Goal: Task Accomplishment & Management: Manage account settings

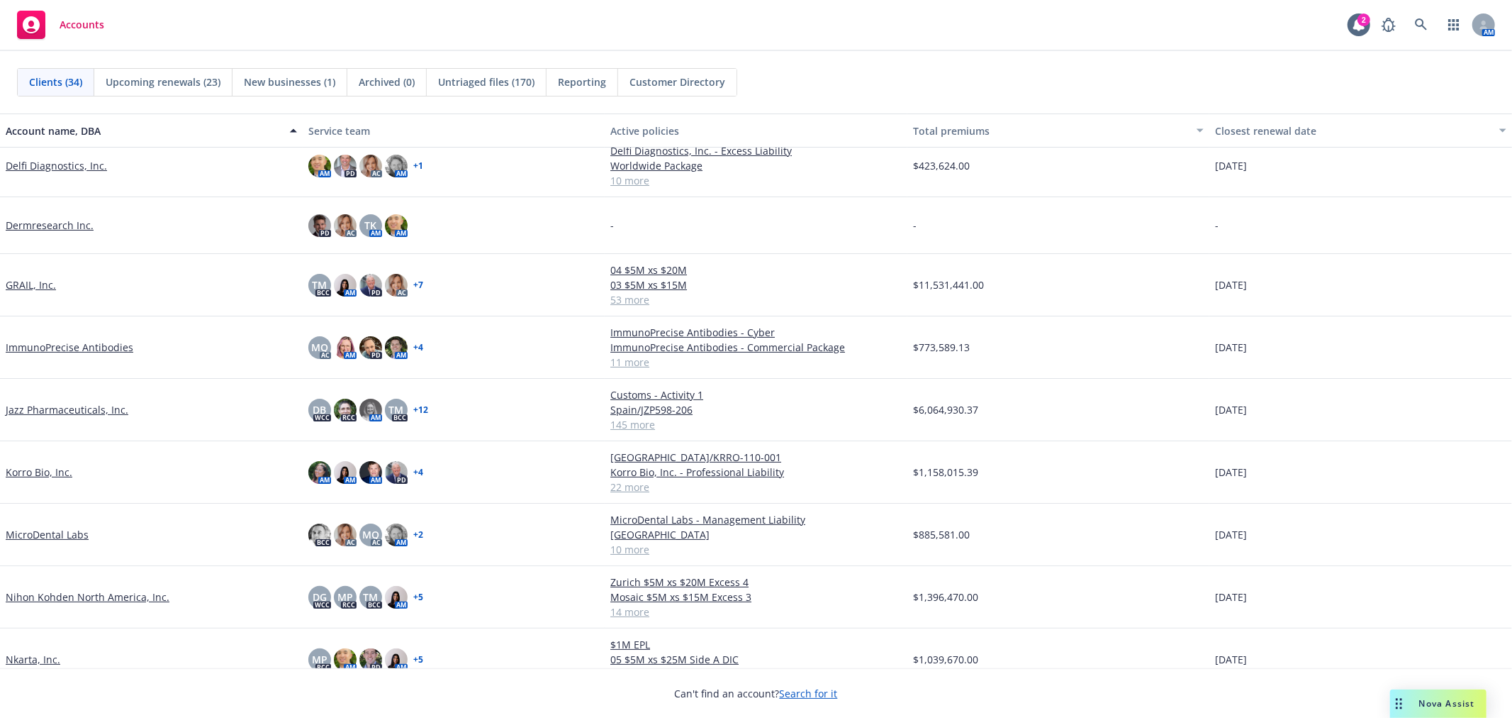
scroll to position [551, 0]
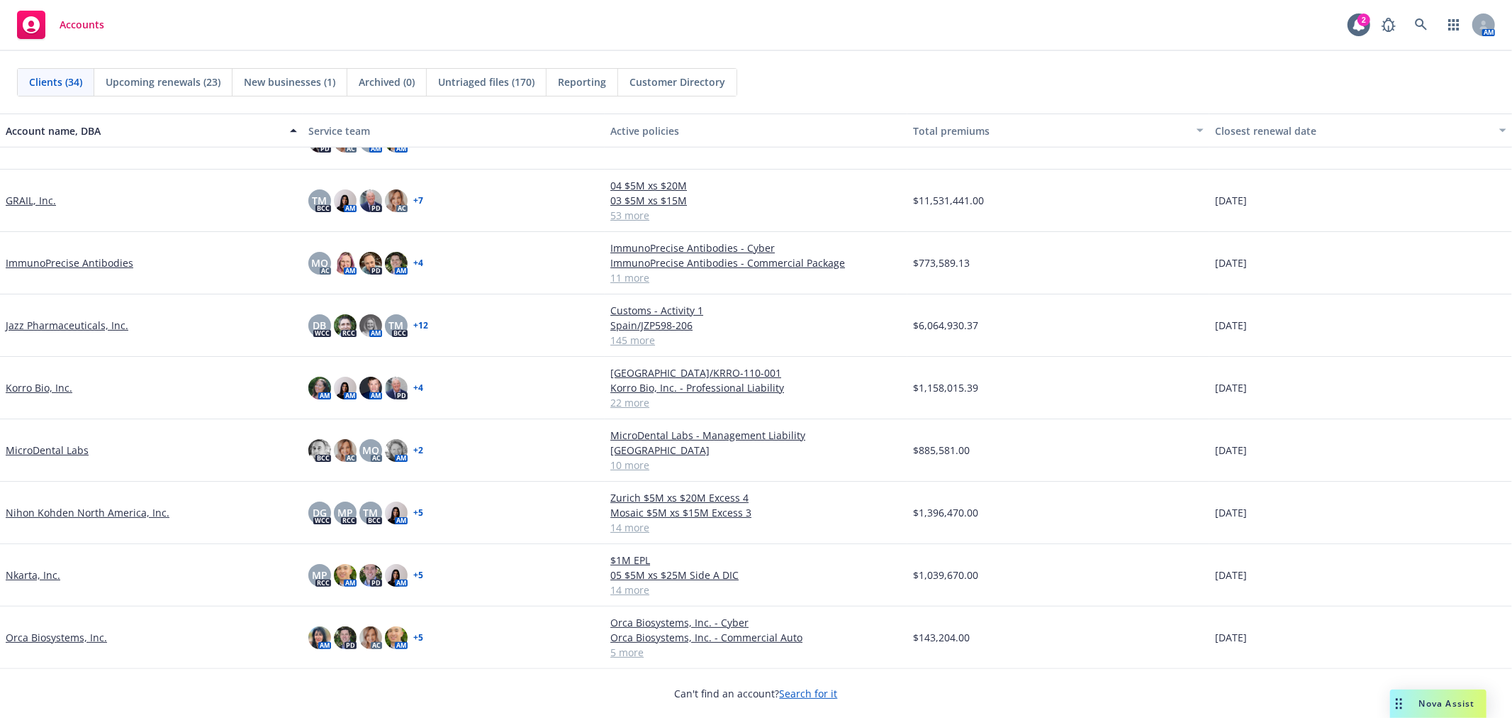
click at [128, 510] on link "Nihon Kohden North America, Inc." at bounding box center [88, 512] width 164 height 15
click at [79, 512] on link "Nihon Kohden North America, Inc." at bounding box center [88, 512] width 164 height 15
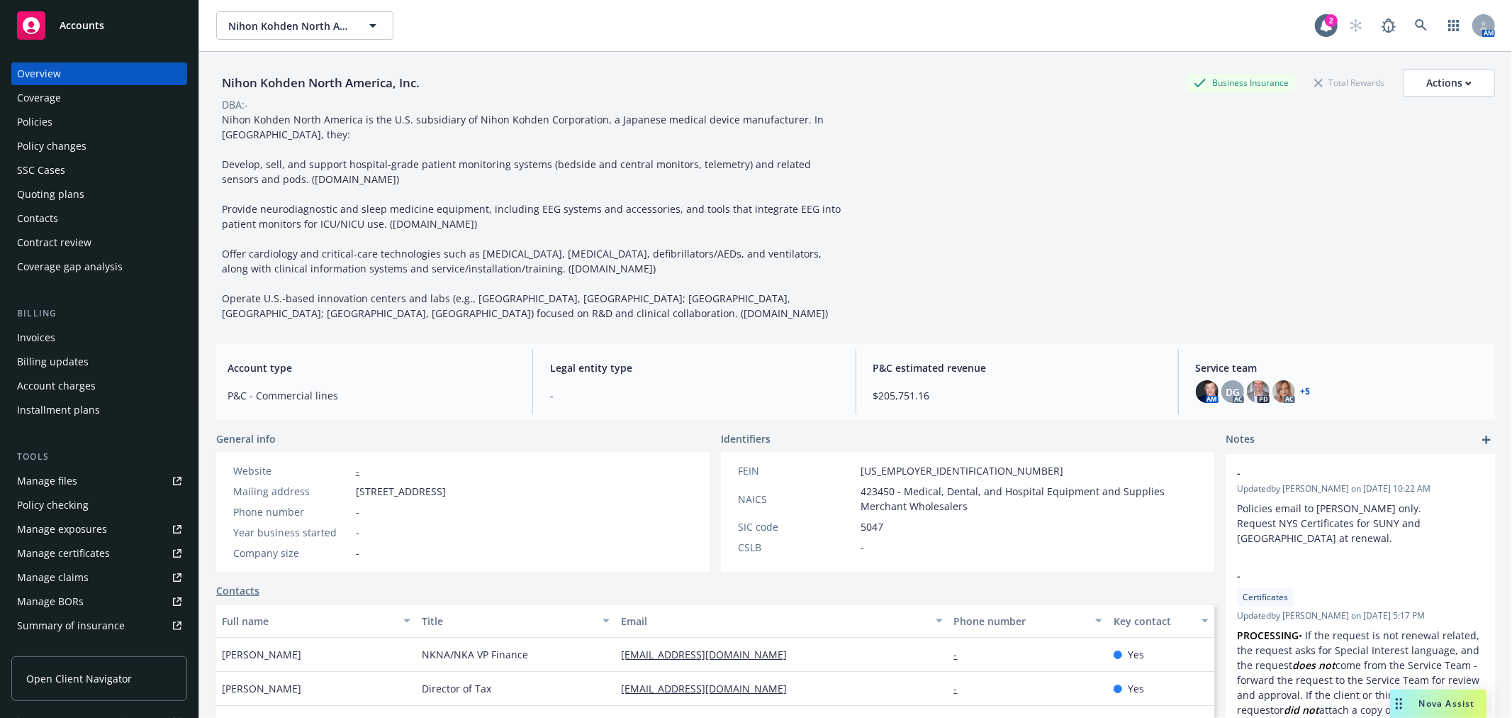
click at [74, 549] on div "Manage certificates" at bounding box center [63, 553] width 93 height 23
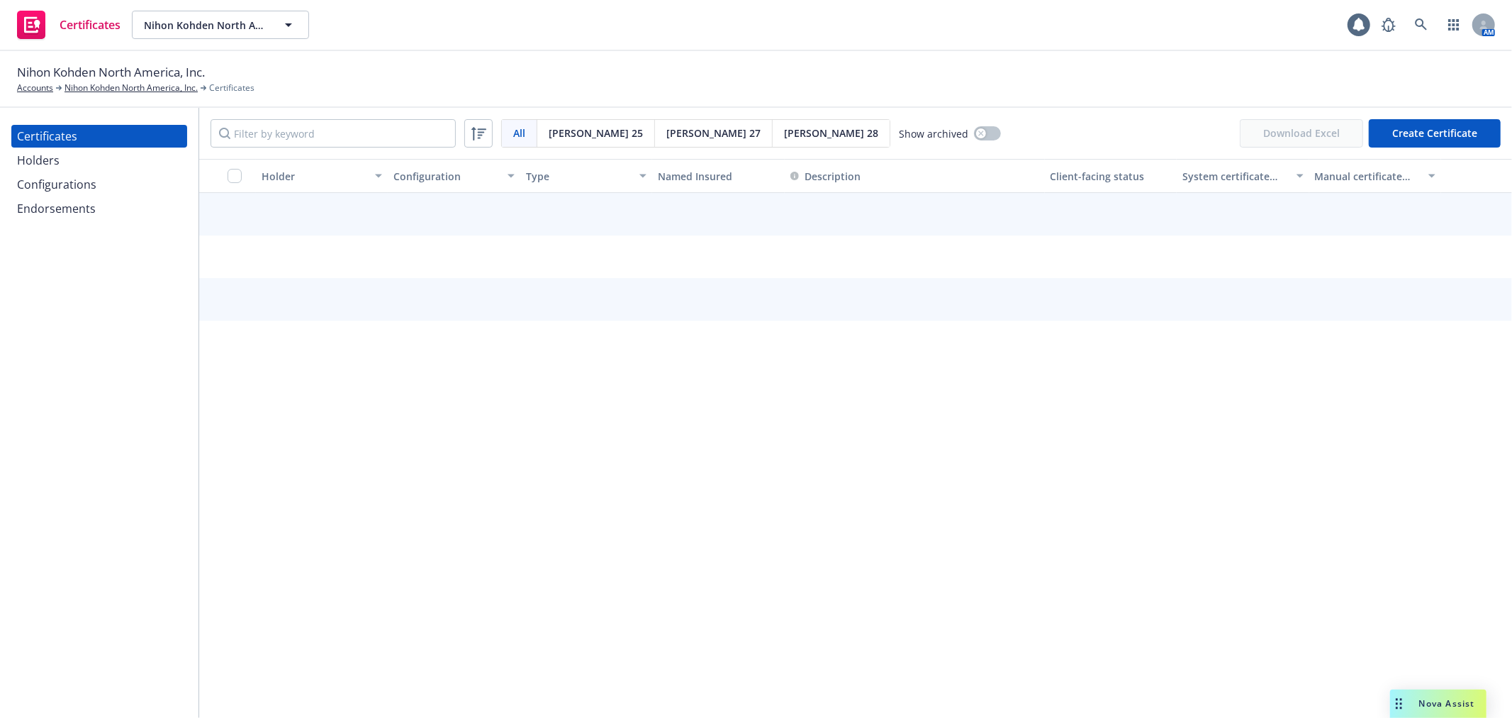
drag, startPoint x: 89, startPoint y: 164, endPoint x: 189, endPoint y: 163, distance: 100.7
click at [89, 164] on div "Holders" at bounding box center [99, 160] width 164 height 23
click at [342, 129] on input "Filter by keyword" at bounding box center [333, 133] width 245 height 28
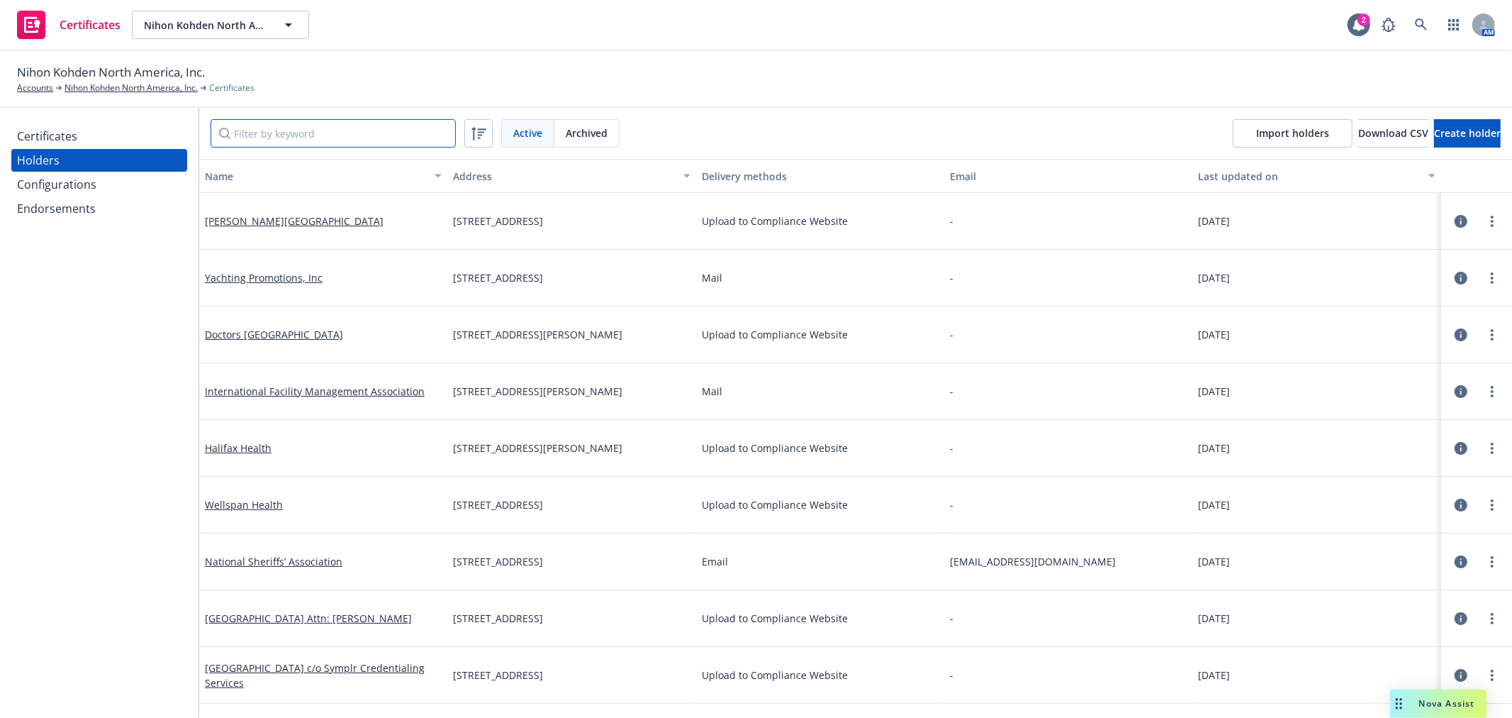
click at [313, 124] on input "Filter by keyword" at bounding box center [333, 133] width 245 height 28
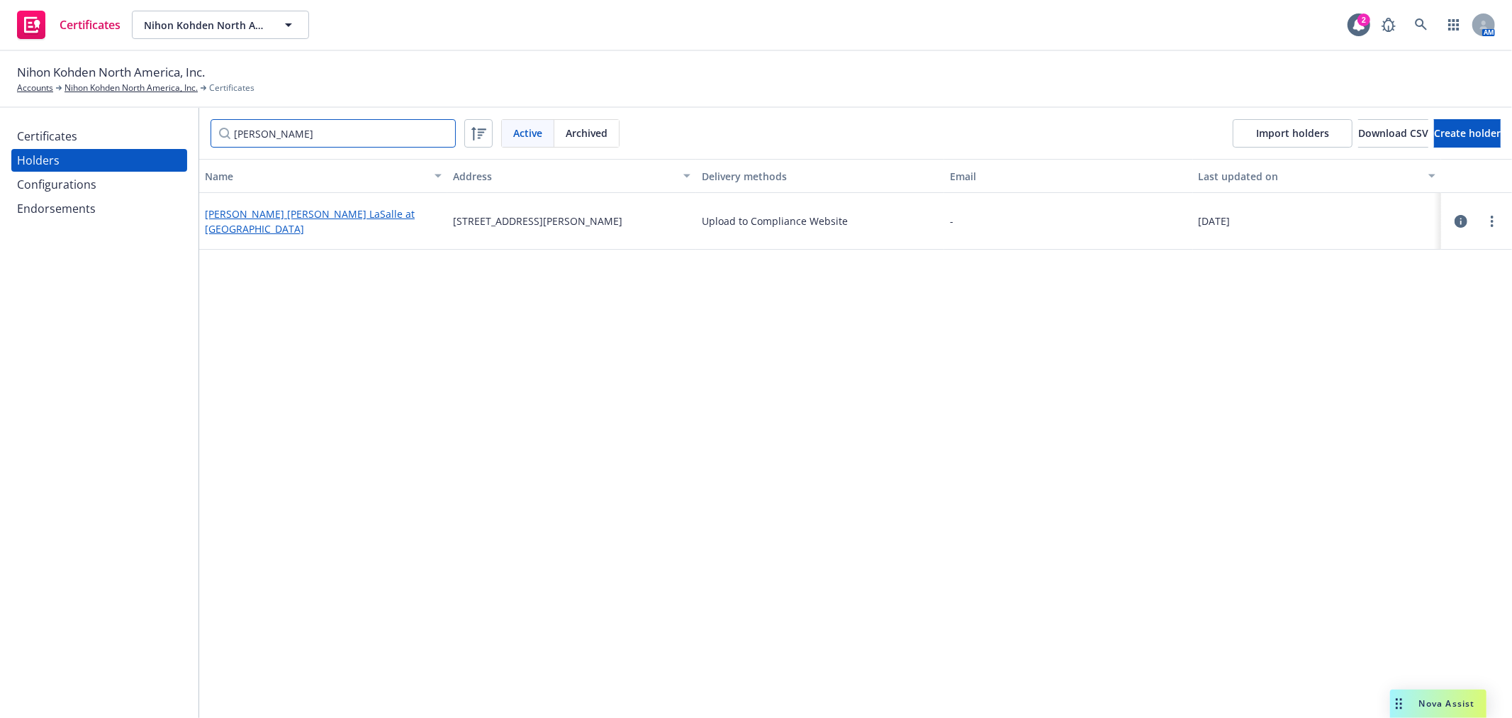
type input "[PERSON_NAME]"
click at [306, 218] on link "[PERSON_NAME] [PERSON_NAME] LaSalle at [GEOGRAPHIC_DATA]" at bounding box center [310, 221] width 210 height 28
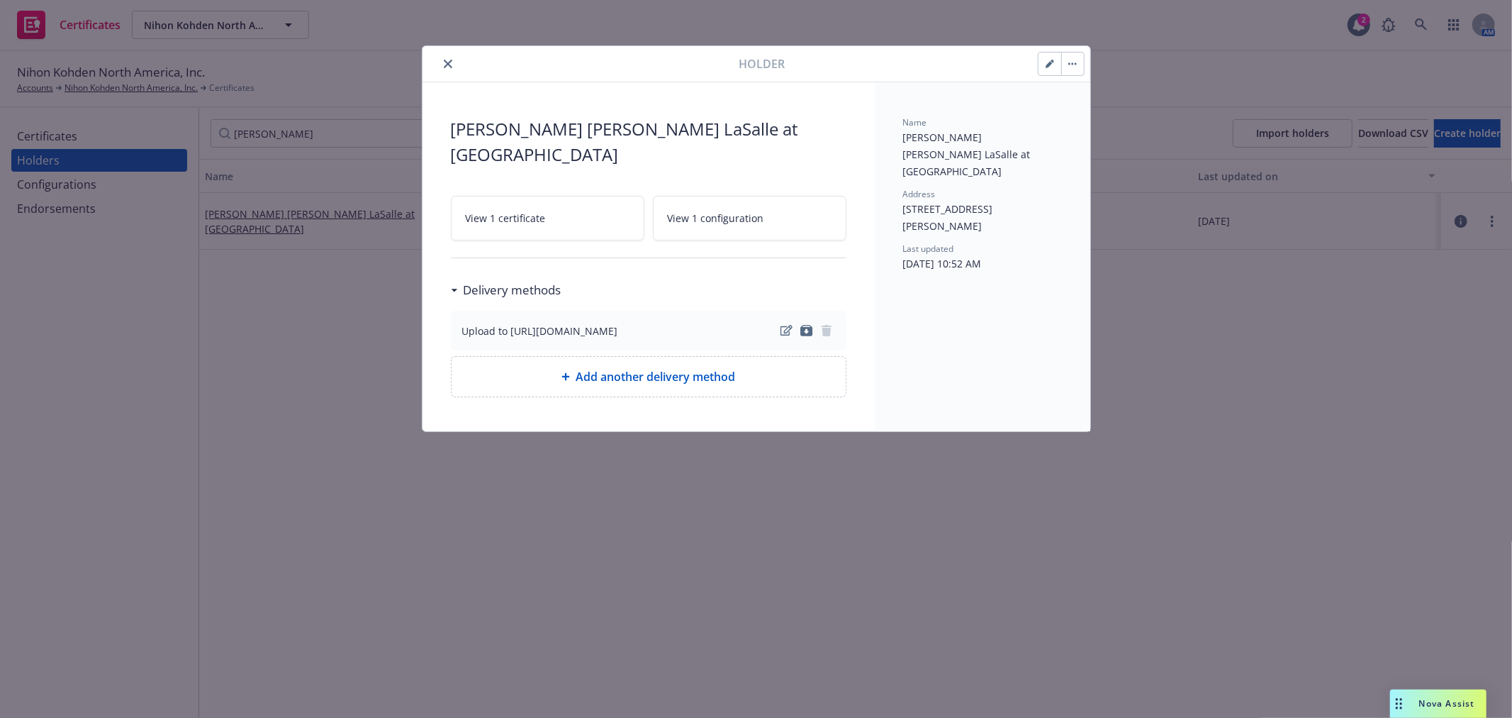
click at [444, 62] on icon "close" at bounding box center [448, 64] width 9 height 9
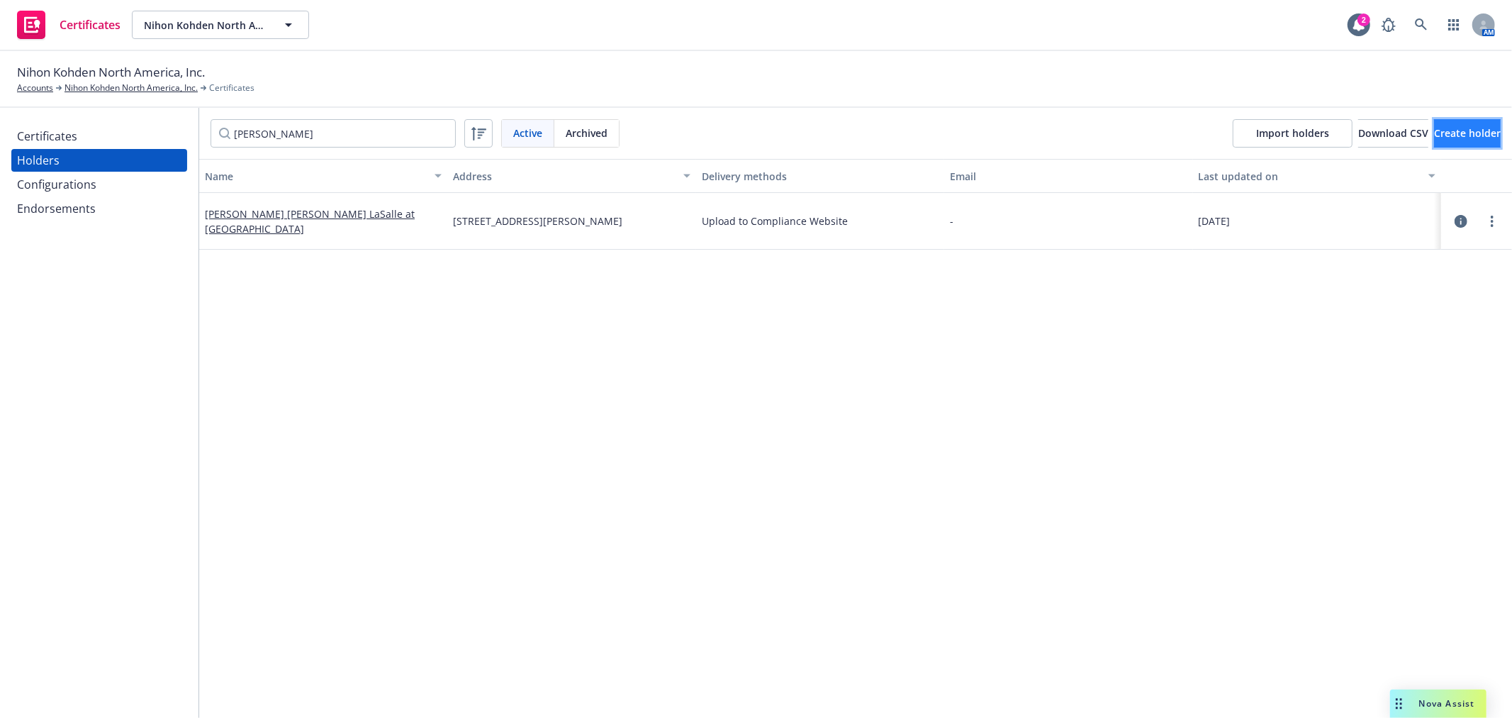
click at [1434, 137] on span "Create holder" at bounding box center [1467, 132] width 67 height 13
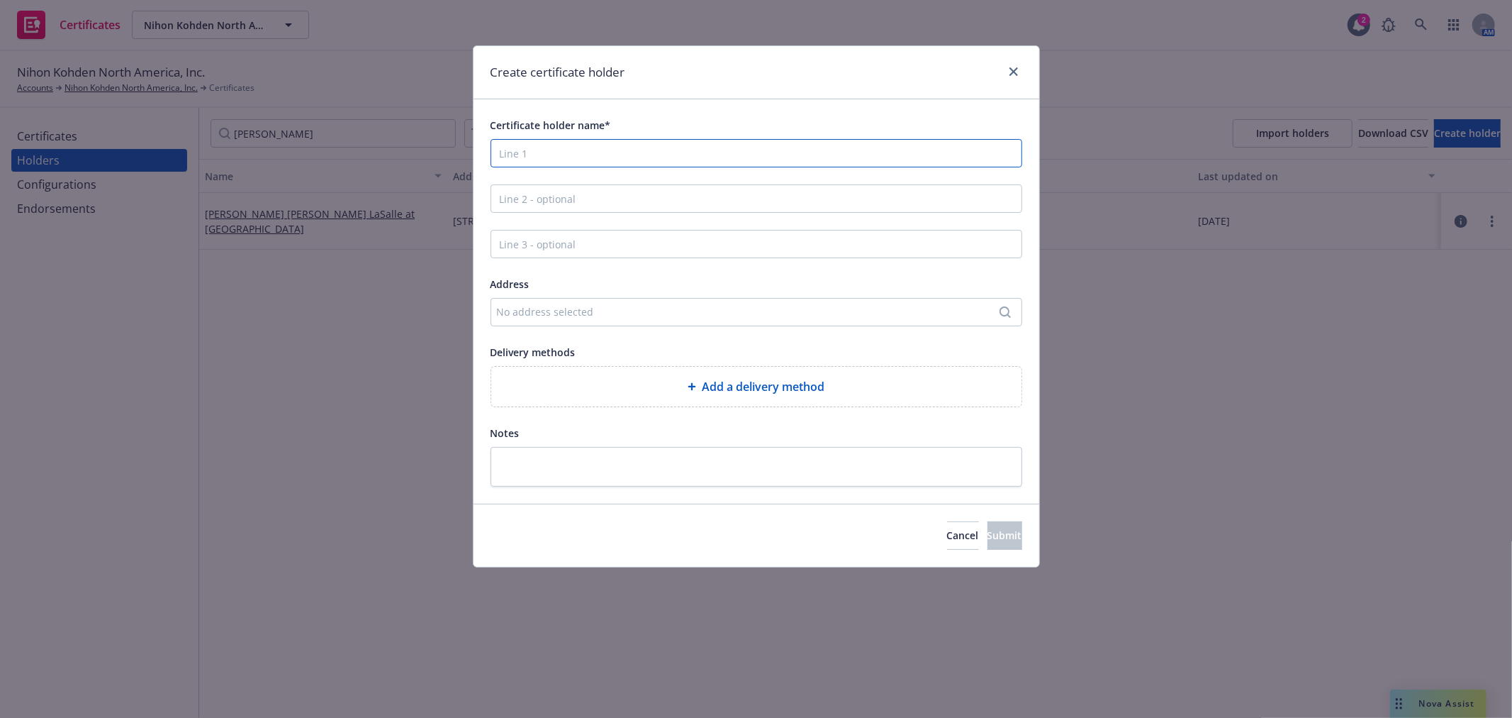
click at [626, 156] on input "Certificate holder name*" at bounding box center [757, 153] width 532 height 28
type input "[PERSON_NAME] [PERSON_NAME] LaSalle [GEOGRAPHIC_DATA] ([US_STATE]), L.P."
click at [619, 194] on input "Line 2 - optional" at bounding box center [757, 198] width 532 height 28
click at [613, 308] on div "No address selected" at bounding box center [749, 311] width 505 height 15
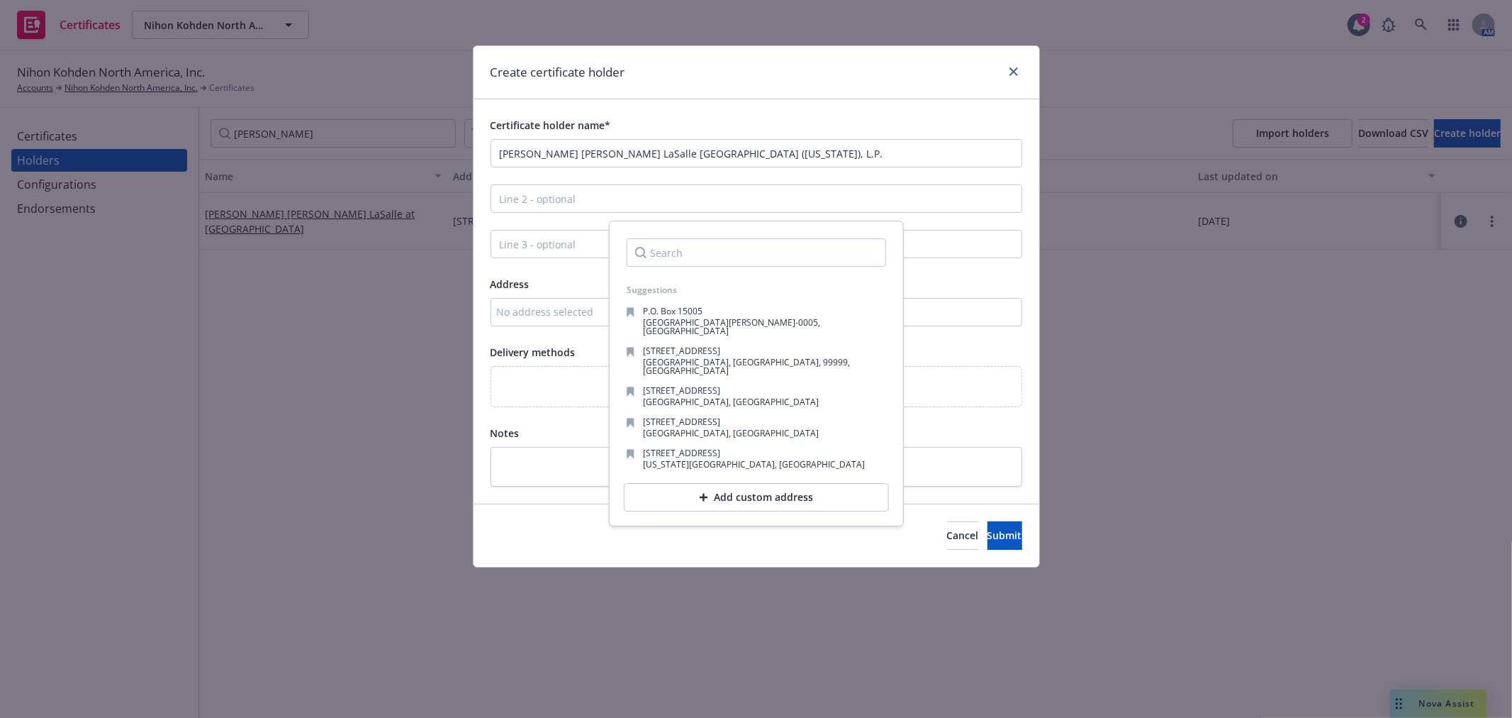
click at [724, 252] on input "Search" at bounding box center [756, 252] width 259 height 28
click at [682, 259] on input "Search" at bounding box center [756, 252] width 259 height 28
paste input "[STREET_ADDRESS]"
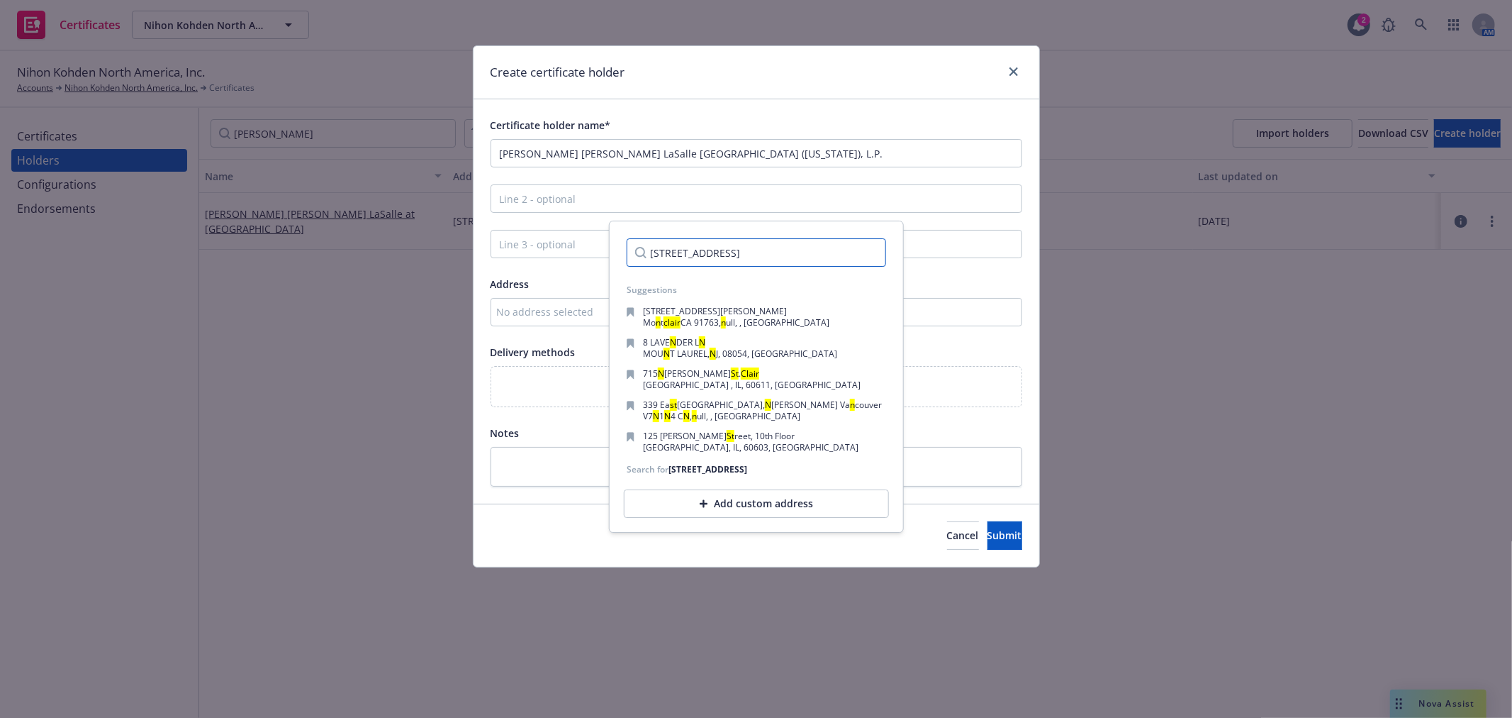
type input "[STREET_ADDRESS]"
click at [736, 508] on div "Add custom address" at bounding box center [756, 503] width 265 height 28
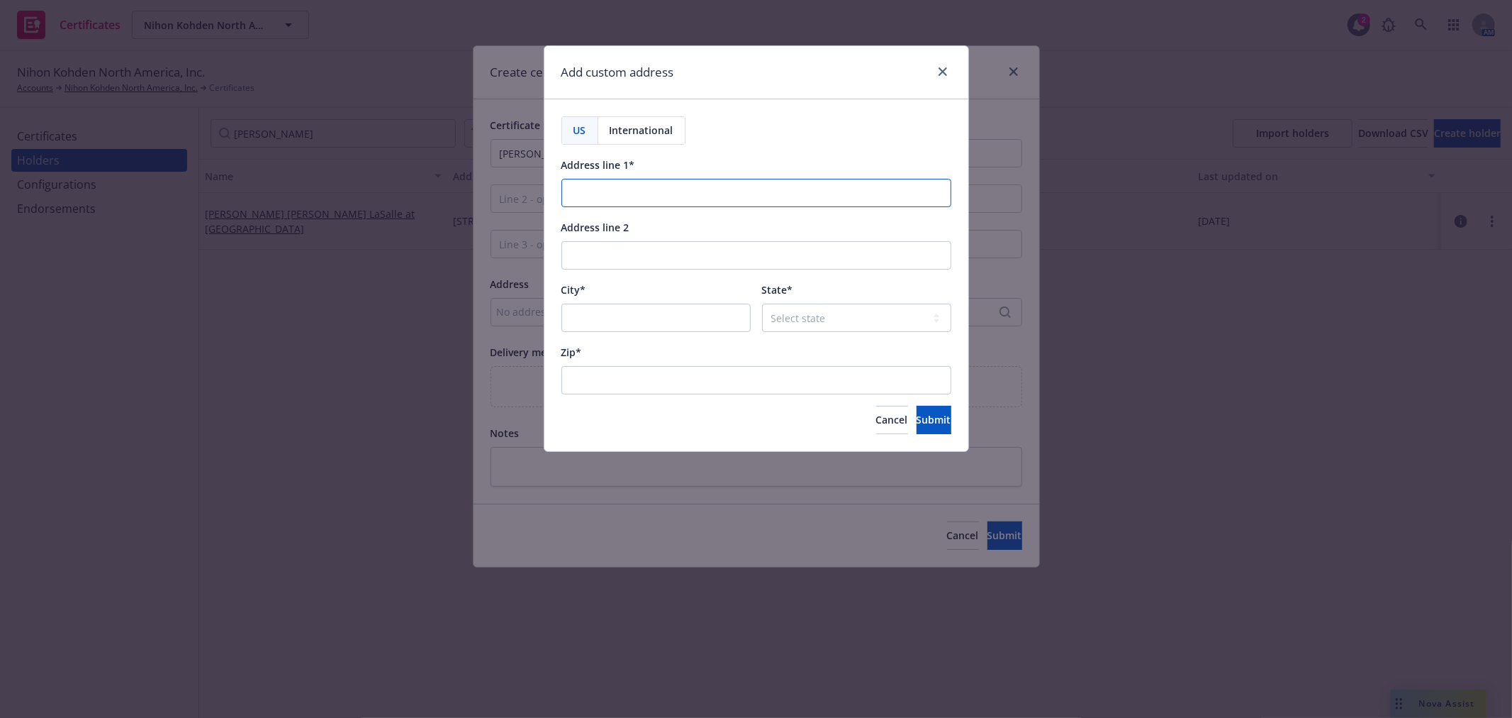
click at [626, 193] on input "Address line 1*" at bounding box center [757, 193] width 390 height 28
paste input "[STREET_ADDRESS]"
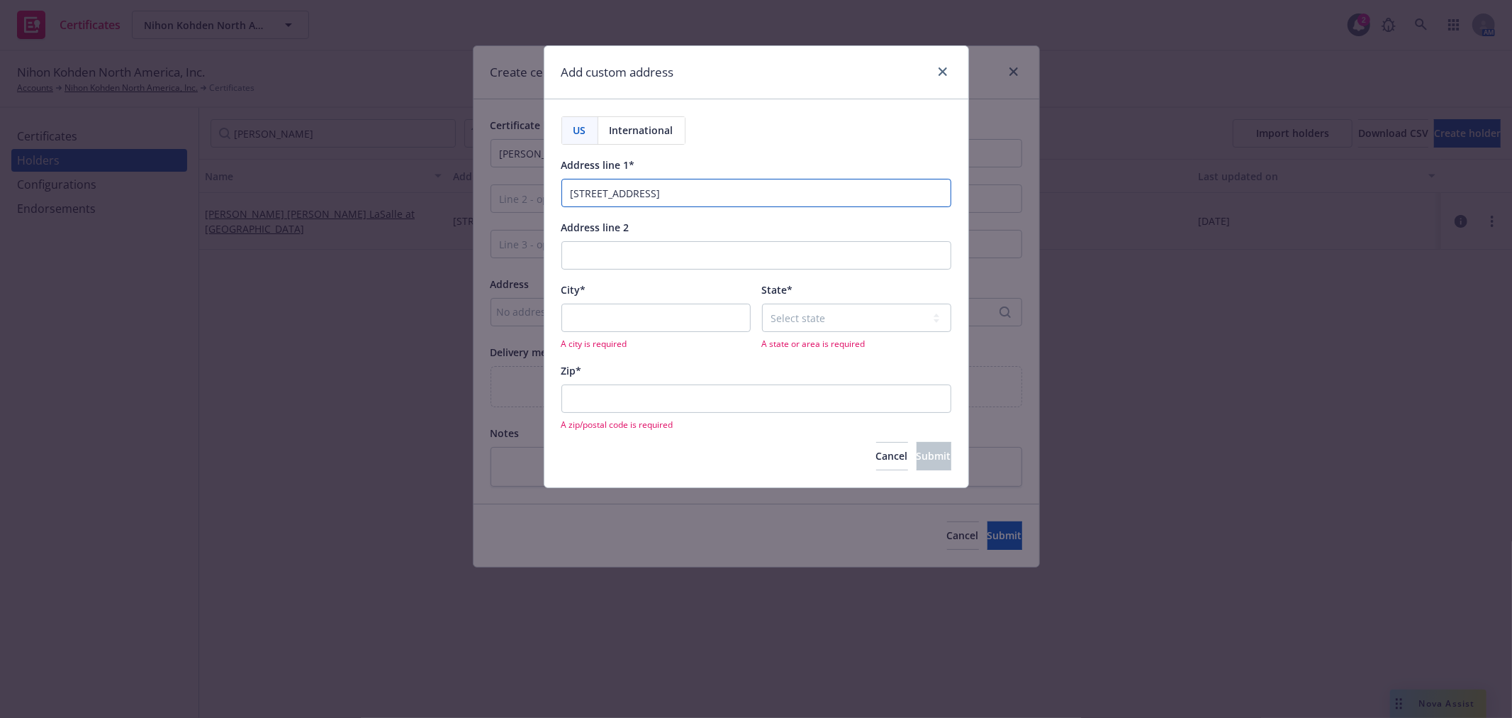
type input "[STREET_ADDRESS]"
click at [635, 313] on input "City*" at bounding box center [656, 317] width 189 height 28
type input "[GEOGRAPHIC_DATA]"
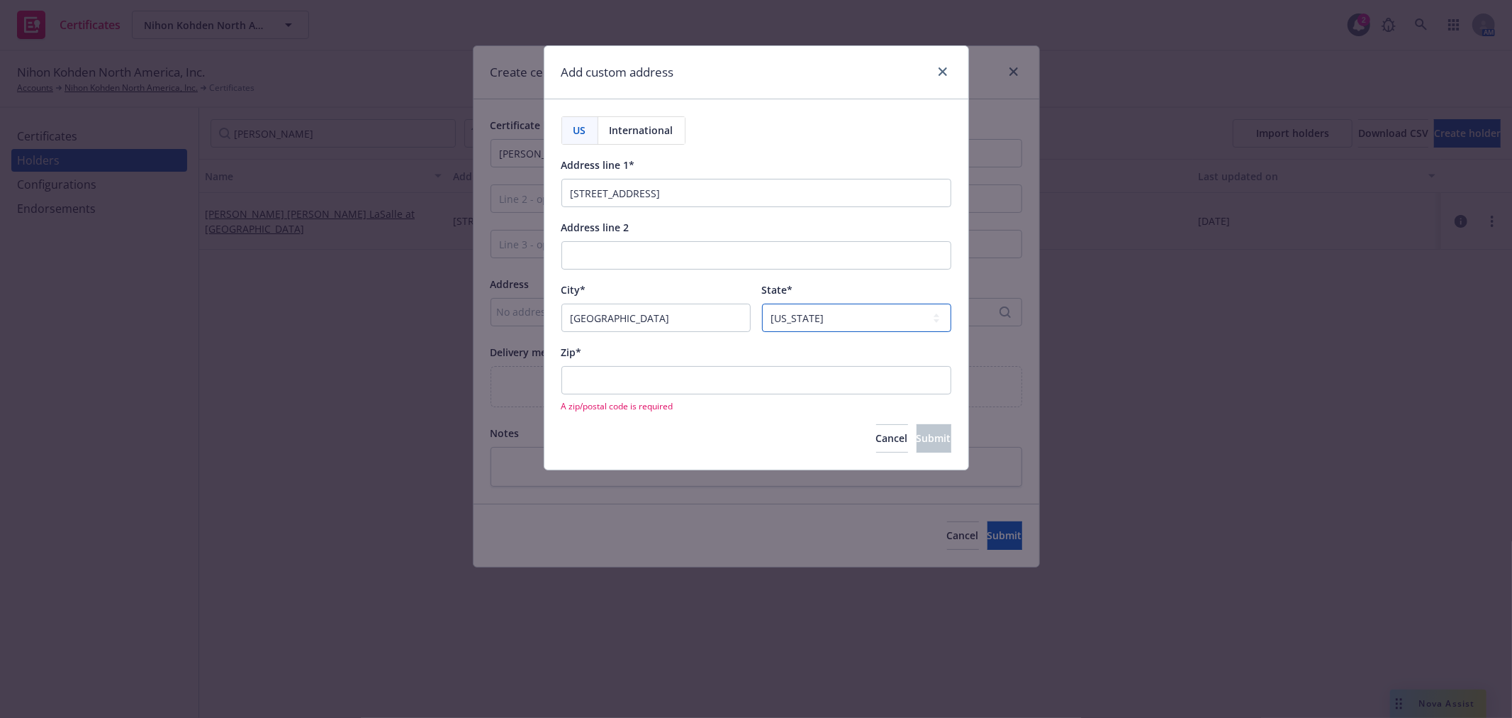
click at [808, 323] on select "Select state [US_STATE] [US_STATE] [US_STATE] [US_STATE] [US_STATE] [PERSON_NAM…" at bounding box center [856, 317] width 189 height 28
select select "IL"
click at [762, 304] on select "Select state [US_STATE] [US_STATE] [US_STATE] [US_STATE] [US_STATE] [PERSON_NAM…" at bounding box center [856, 317] width 189 height 28
click at [667, 381] on input "Zip*" at bounding box center [757, 380] width 390 height 28
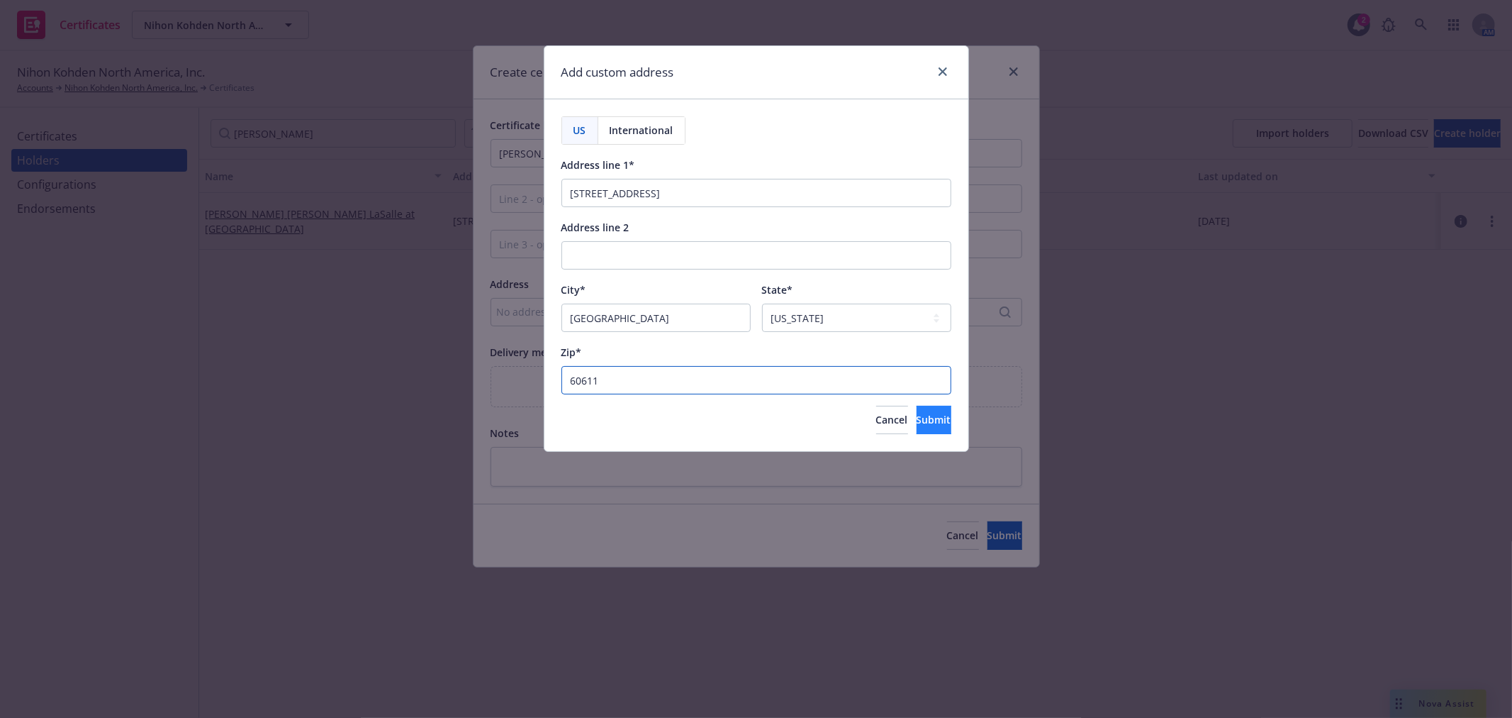
type input "60611"
click at [917, 419] on span "Submit" at bounding box center [934, 419] width 35 height 13
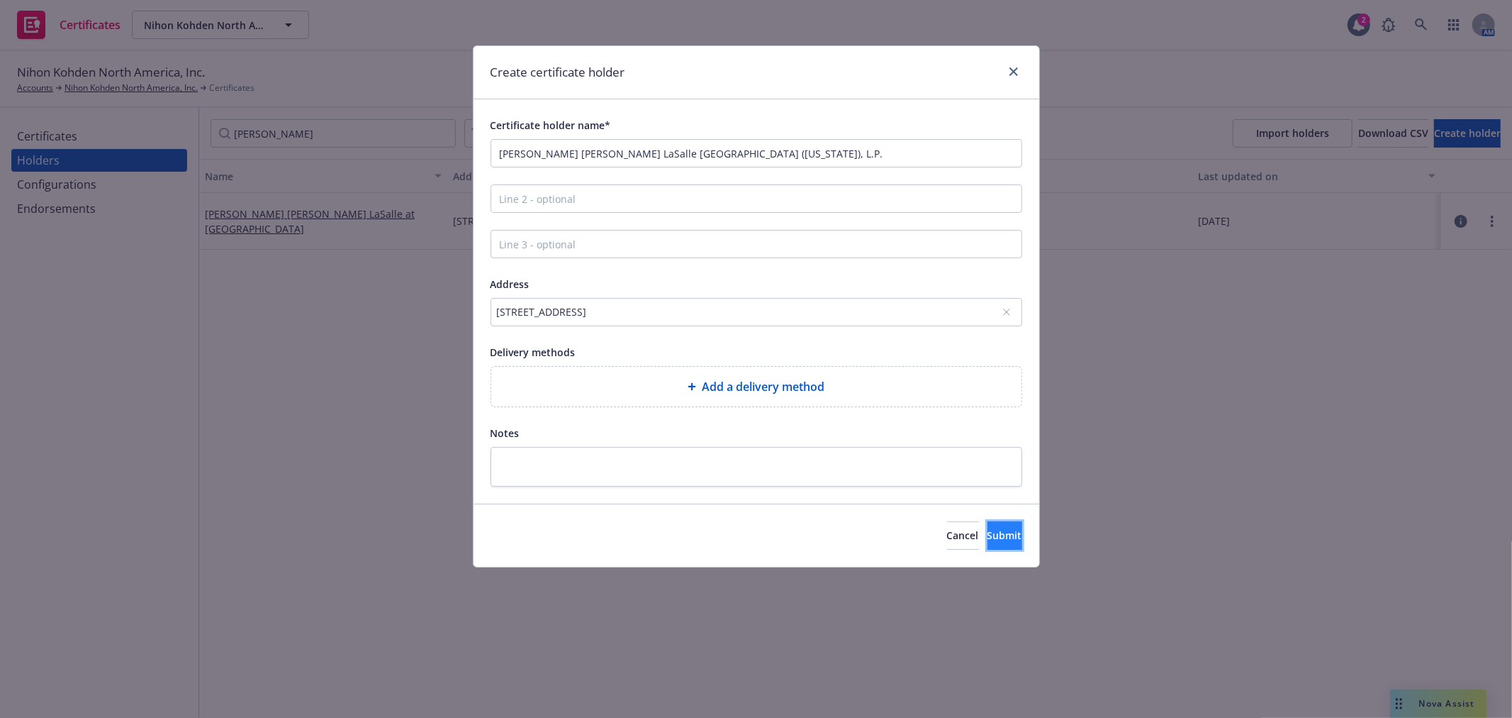
click at [995, 540] on span "Submit" at bounding box center [1005, 534] width 35 height 13
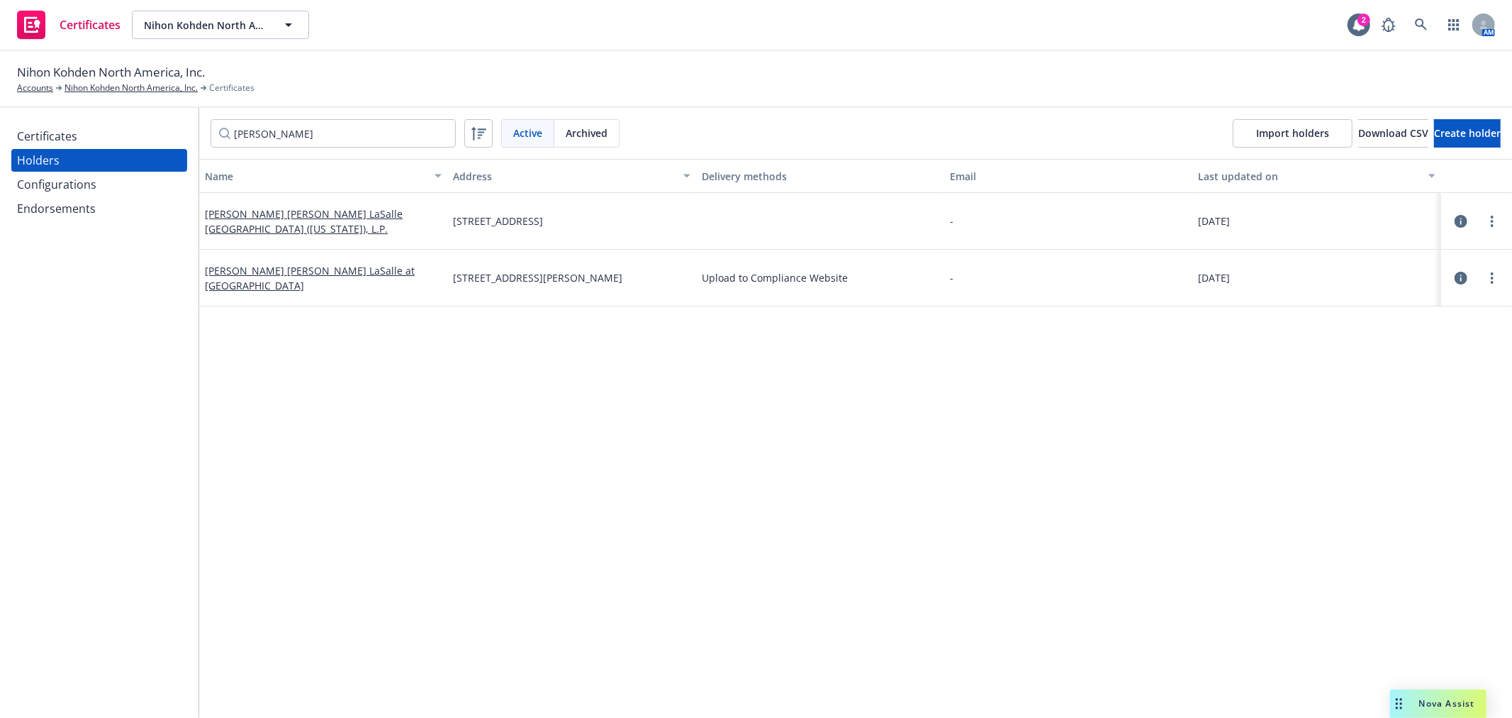
click at [76, 136] on div "Certificates" at bounding box center [99, 136] width 164 height 23
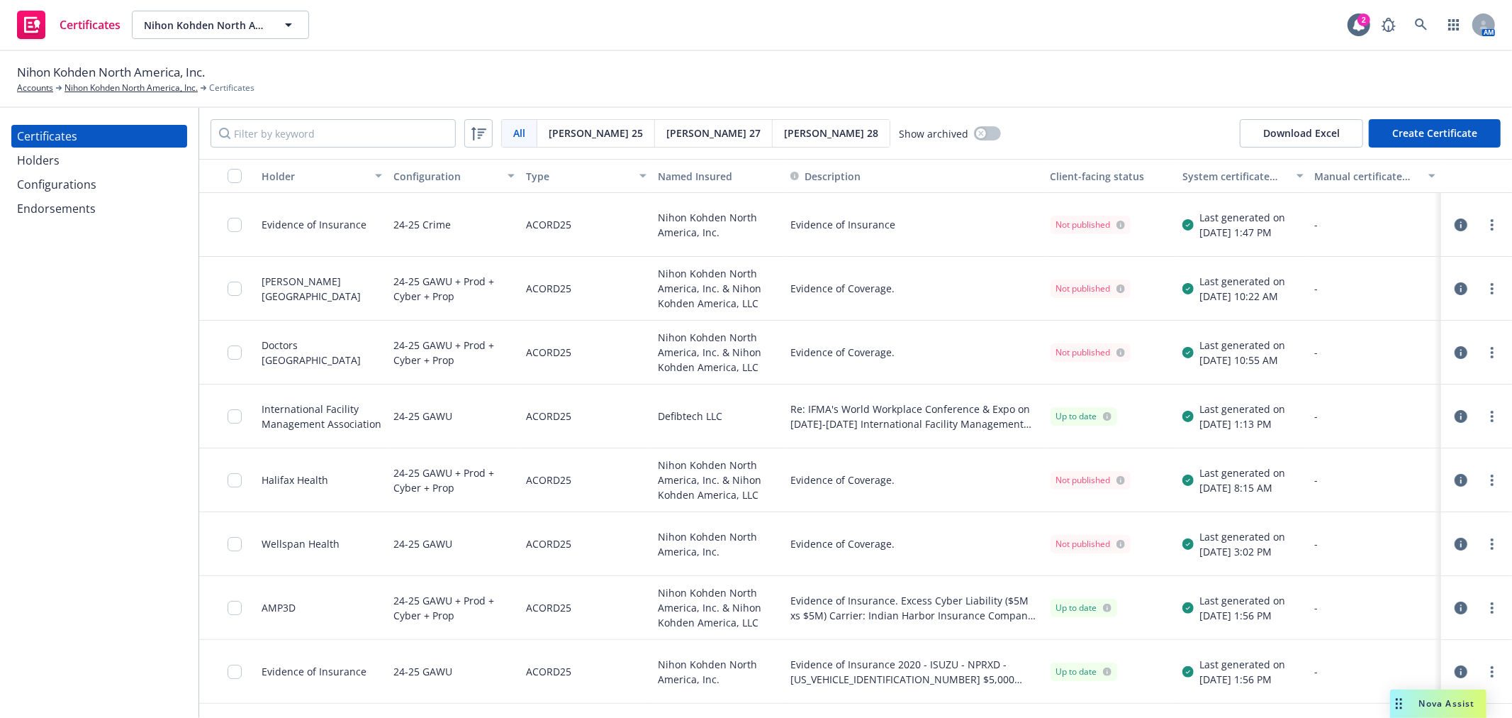
click at [1473, 137] on button "Create Certificate" at bounding box center [1435, 133] width 132 height 28
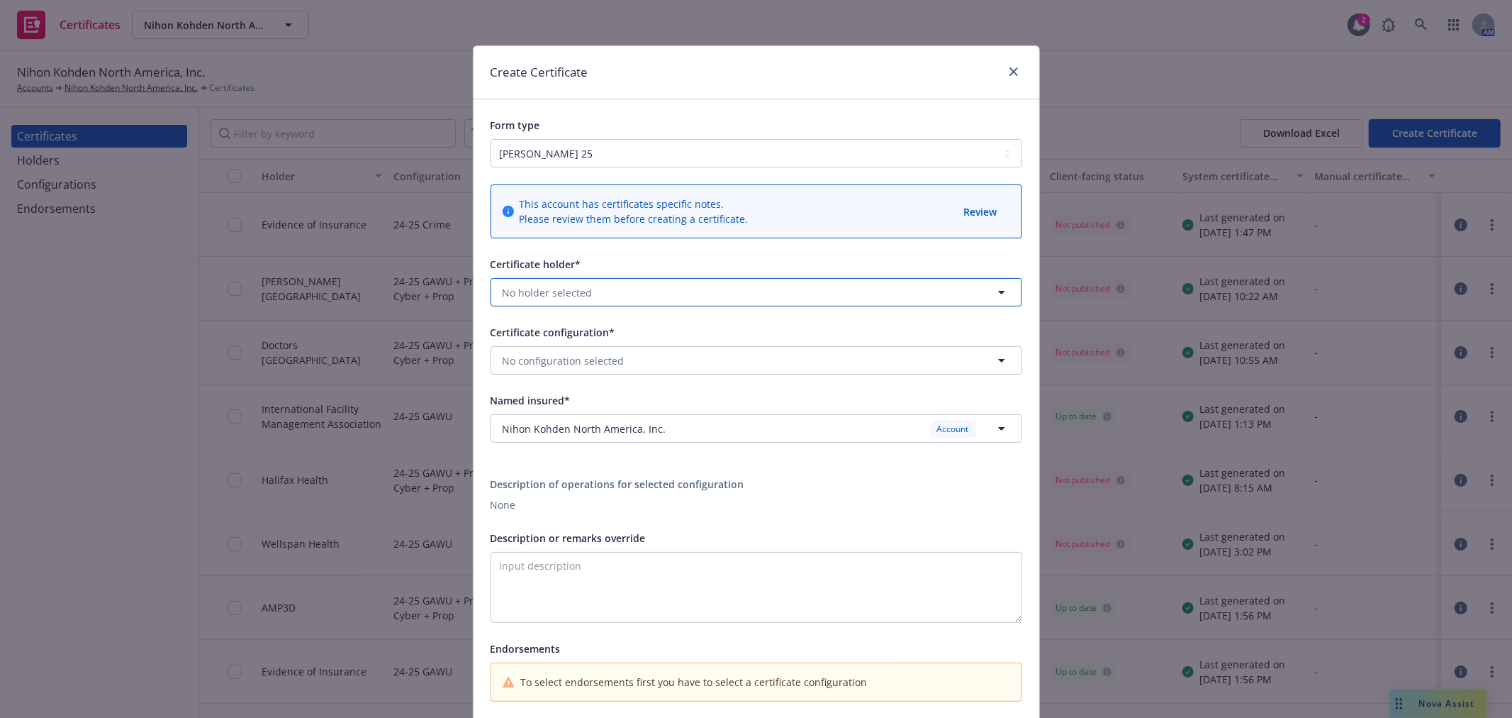
click at [564, 291] on span "No holder selected" at bounding box center [548, 292] width 90 height 15
type input "jone"
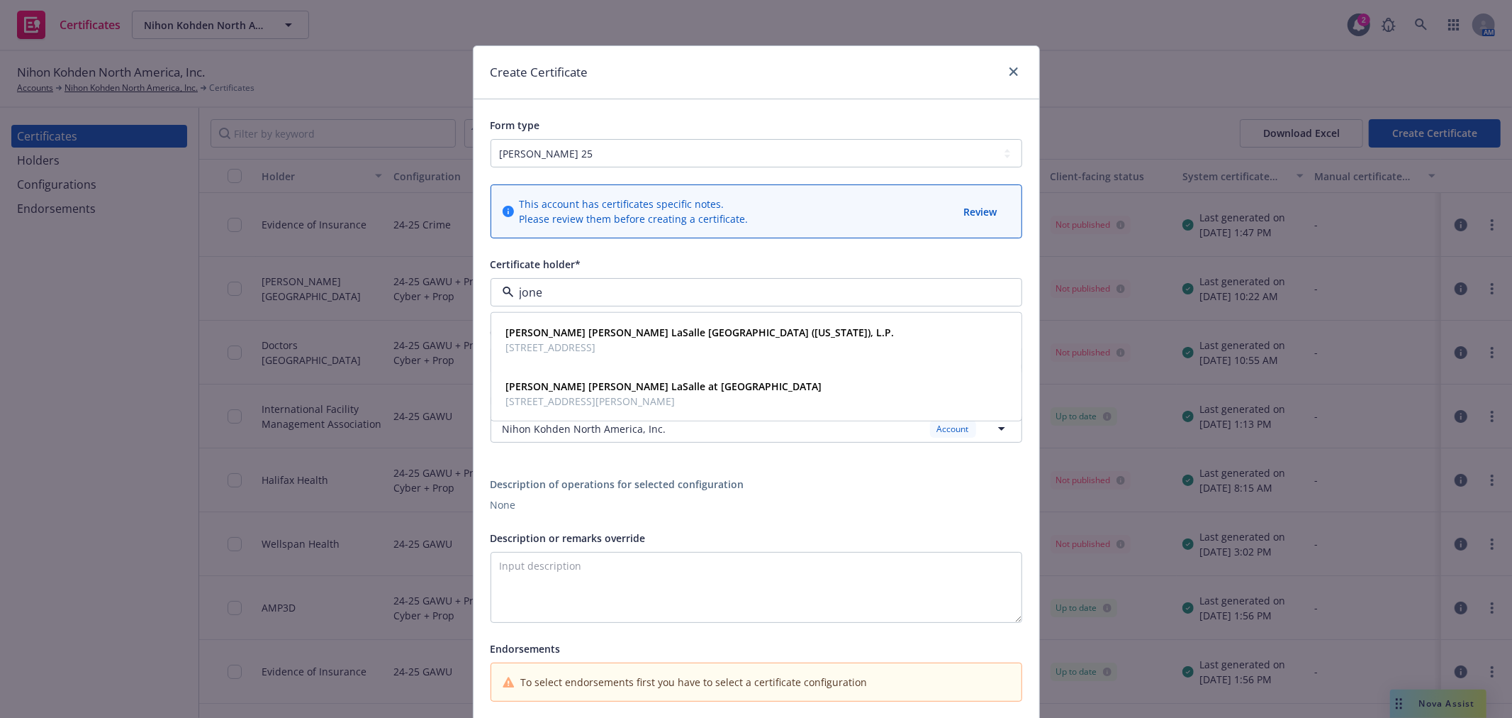
click at [560, 330] on strong "[PERSON_NAME] [PERSON_NAME] LaSalle [GEOGRAPHIC_DATA] ([US_STATE]), L.P." at bounding box center [700, 331] width 389 height 13
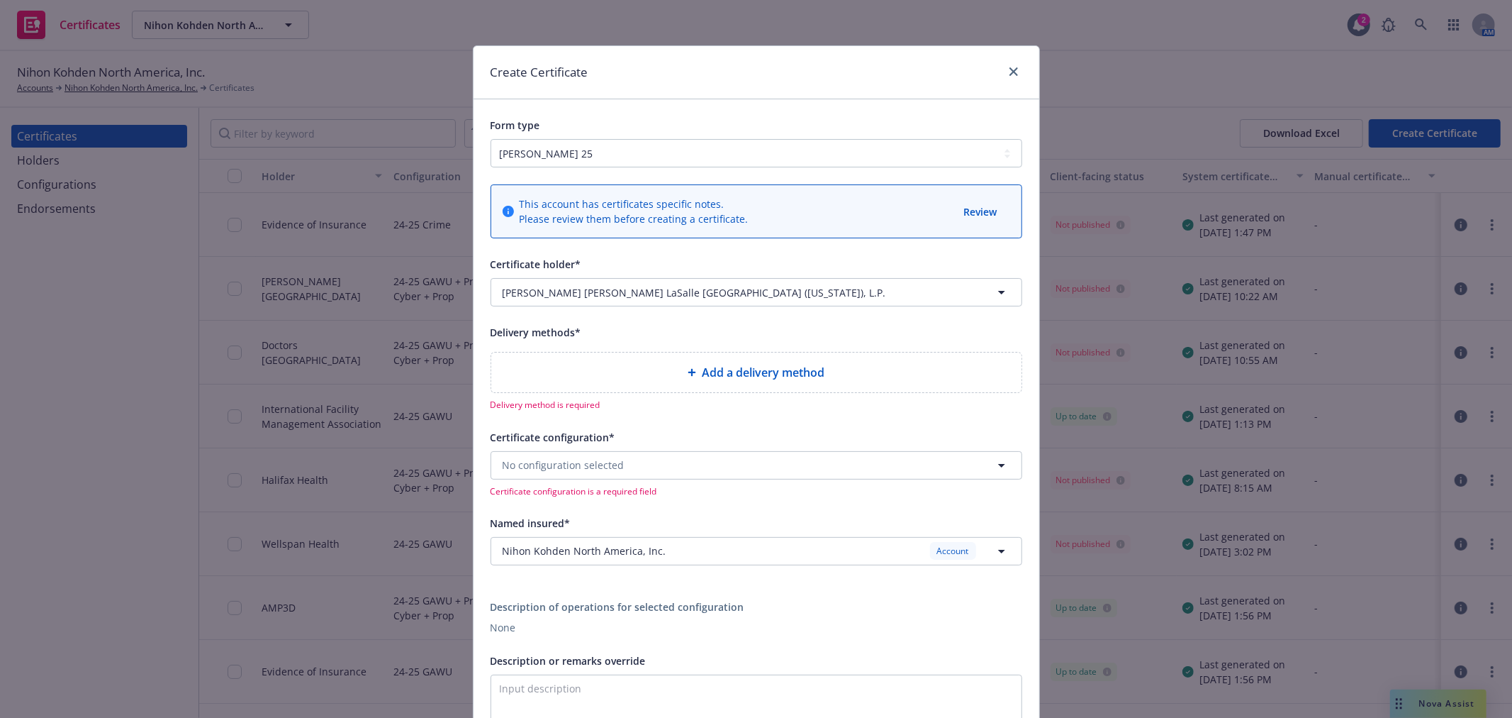
click at [729, 364] on div "Add a delivery method" at bounding box center [756, 372] width 530 height 40
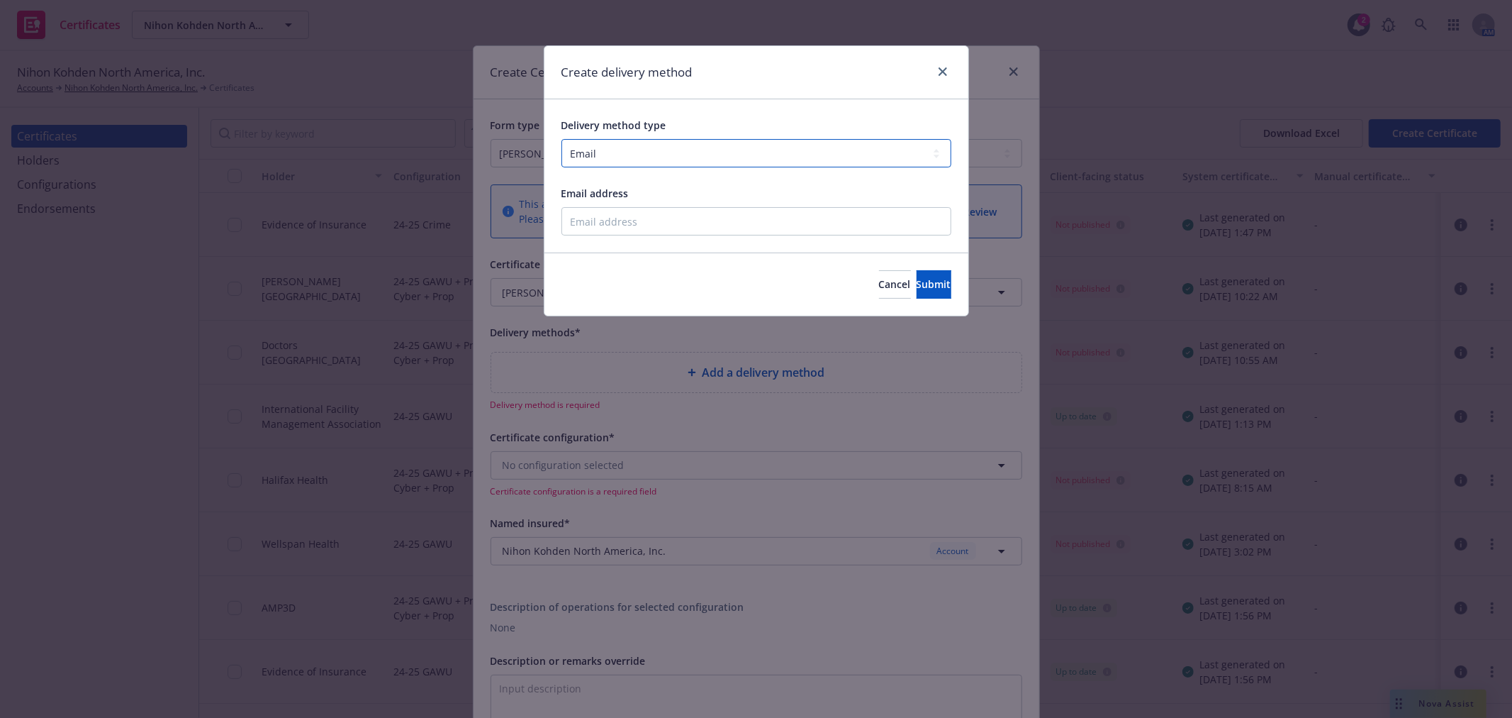
click at [608, 140] on select "Select delivery method type Email Mail Fax Upload to Compliance Website" at bounding box center [757, 153] width 390 height 28
select select "UPLOAD_TO_COMPLIANCE_WEBSITE"
click at [562, 139] on select "Select delivery method type Email Mail Fax Upload to Compliance Website" at bounding box center [757, 153] width 390 height 28
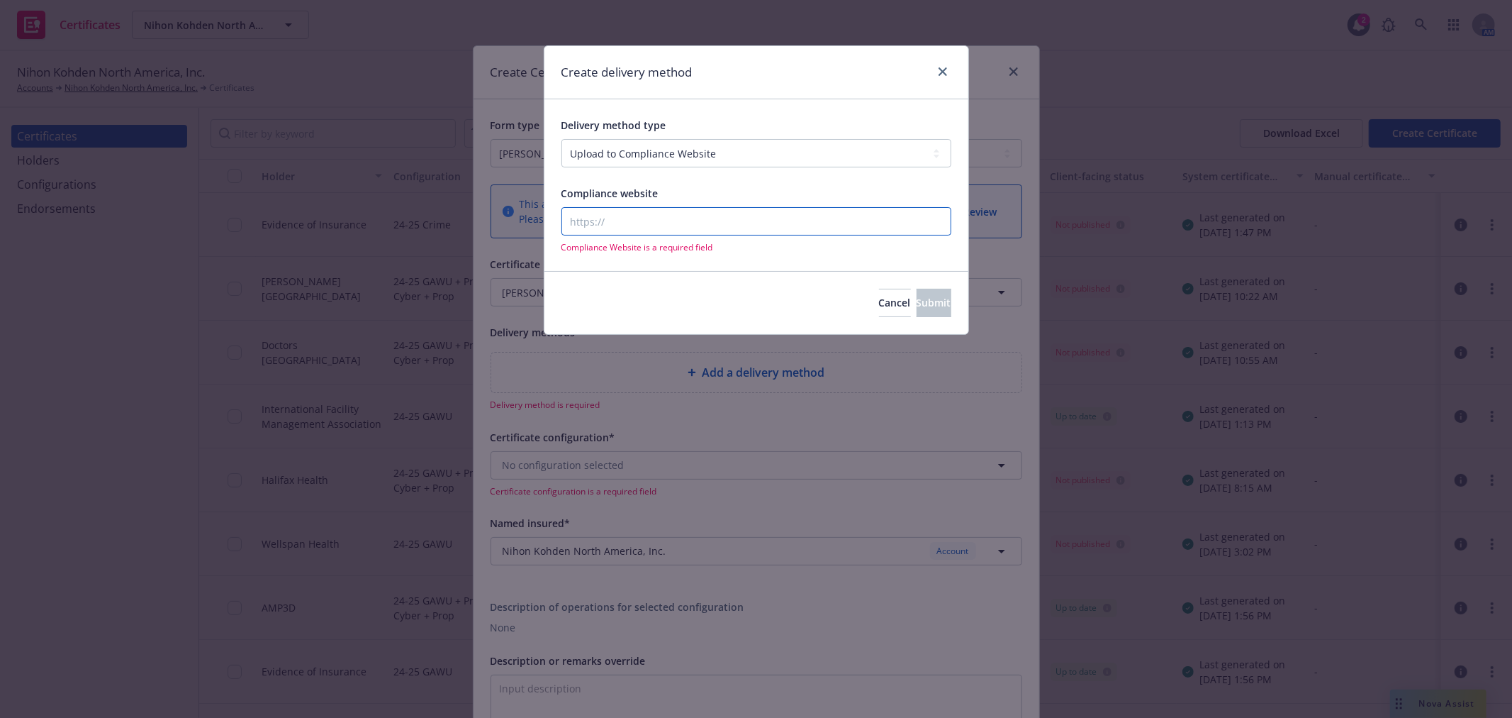
click at [627, 222] on input "Compliance website" at bounding box center [757, 221] width 390 height 28
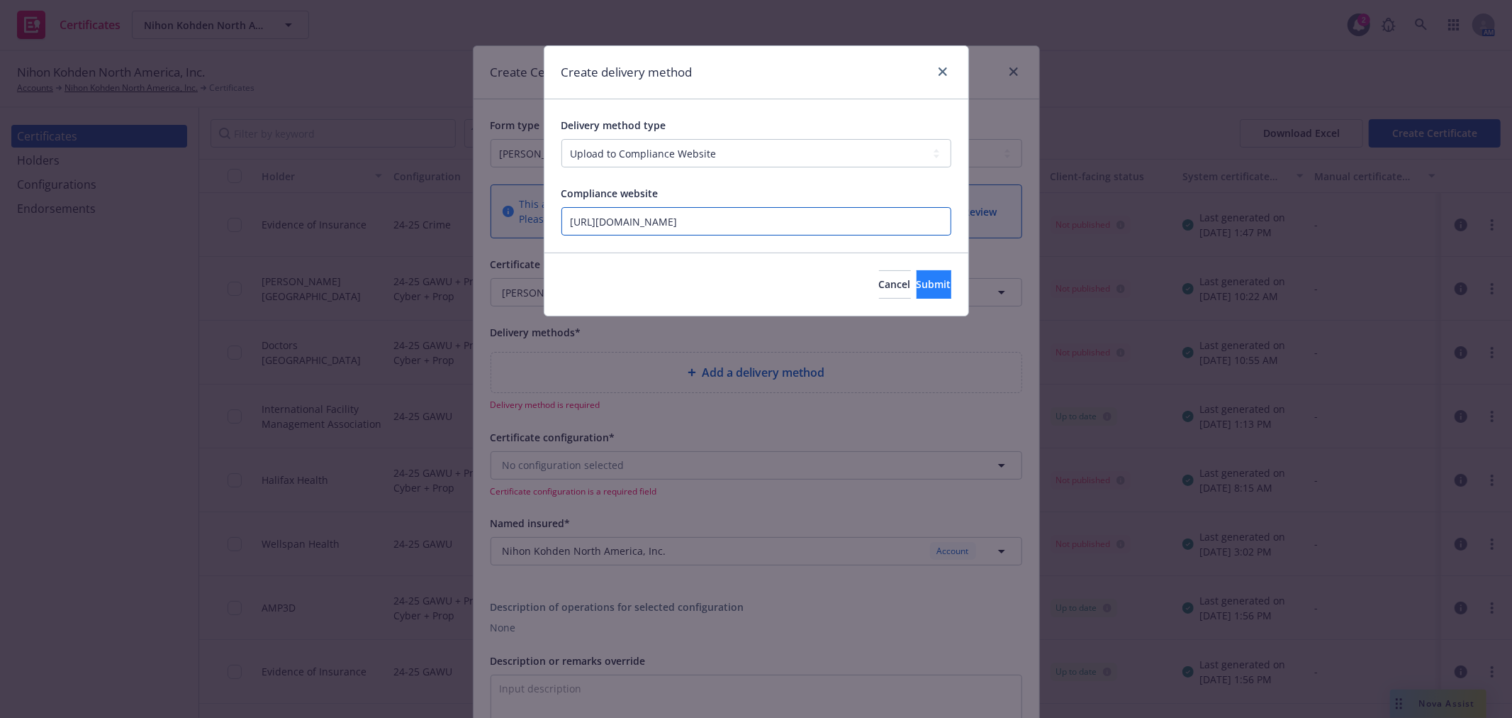
type input "[URL][DOMAIN_NAME]"
click at [922, 294] on button "Submit" at bounding box center [934, 284] width 35 height 28
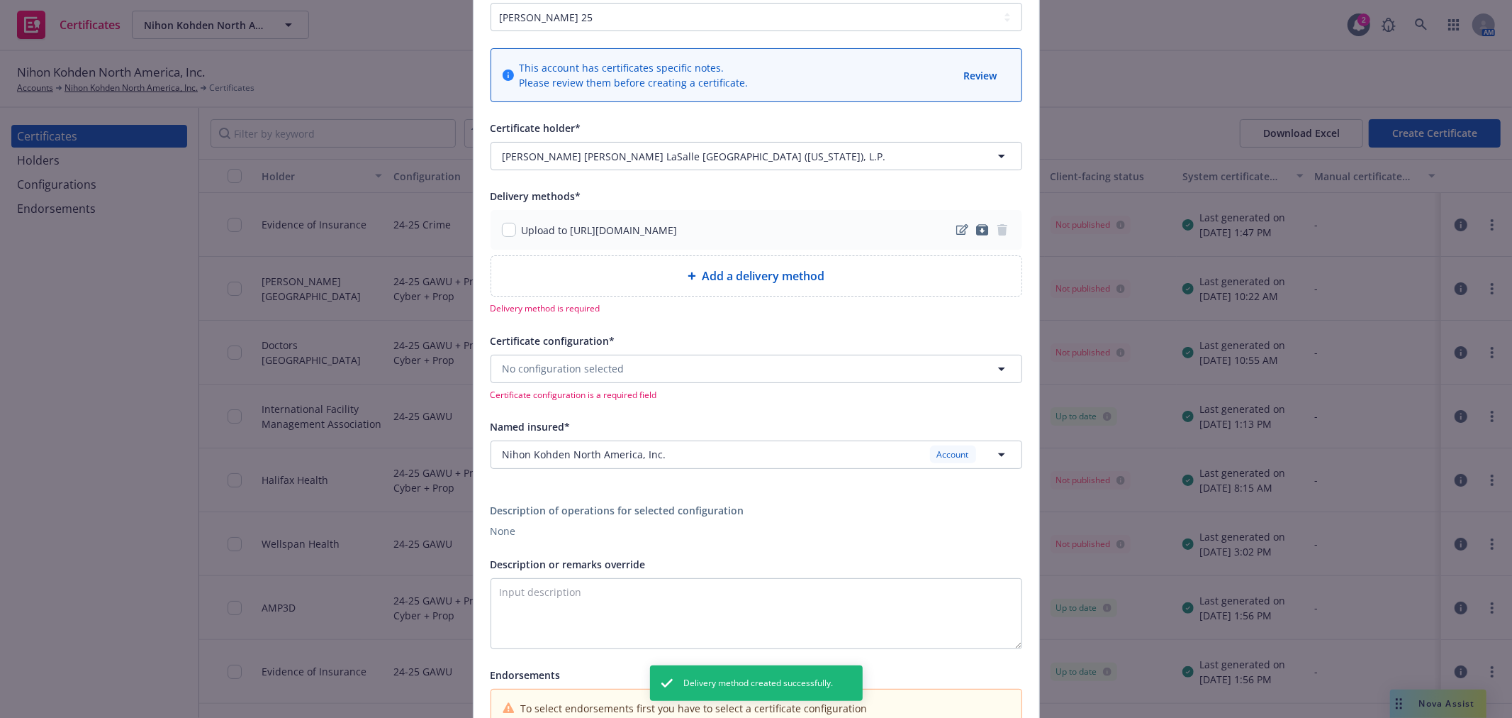
scroll to position [157, 0]
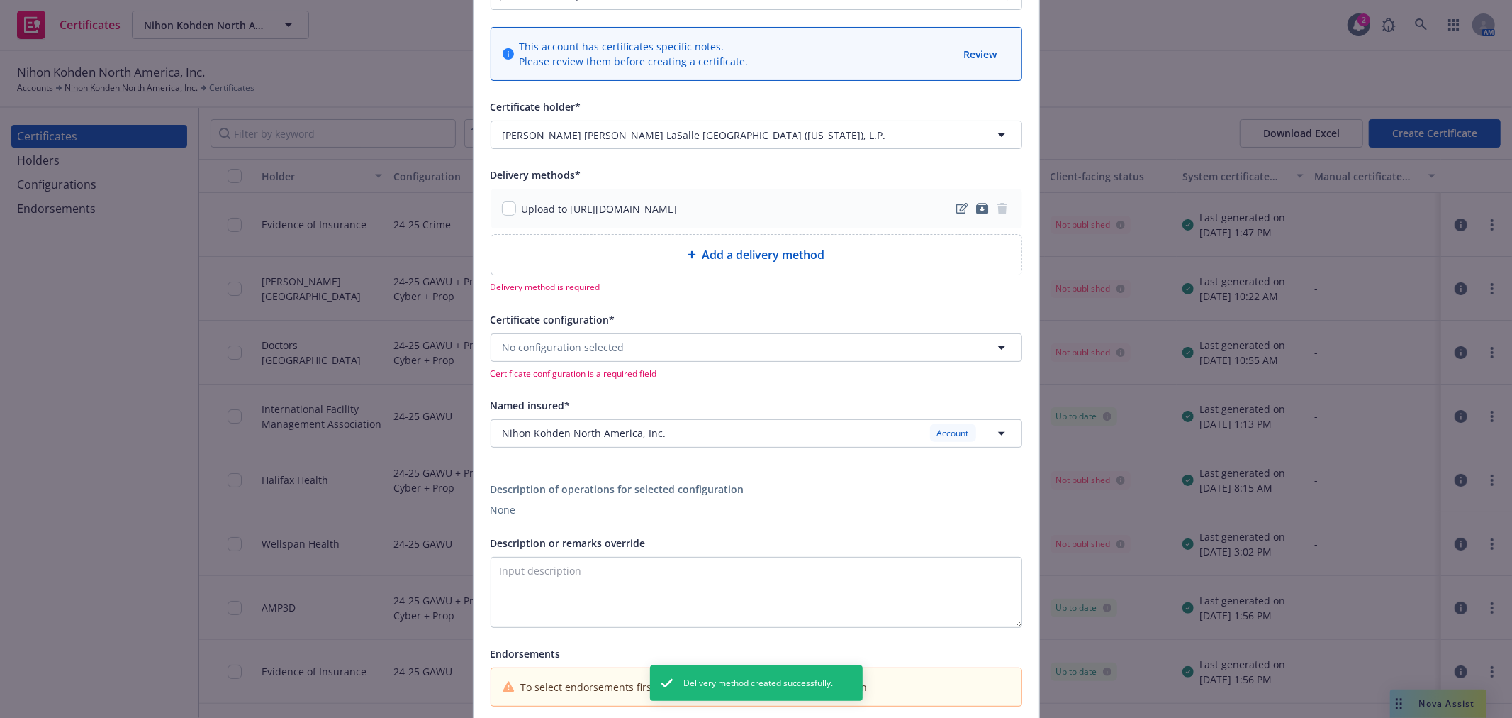
drag, startPoint x: 511, startPoint y: 213, endPoint x: 540, endPoint y: 229, distance: 33.0
click at [510, 213] on div "Upload to [URL][DOMAIN_NAME]" at bounding box center [590, 208] width 176 height 15
click at [502, 206] on input "checkbox" at bounding box center [509, 208] width 14 height 14
checkbox input "true"
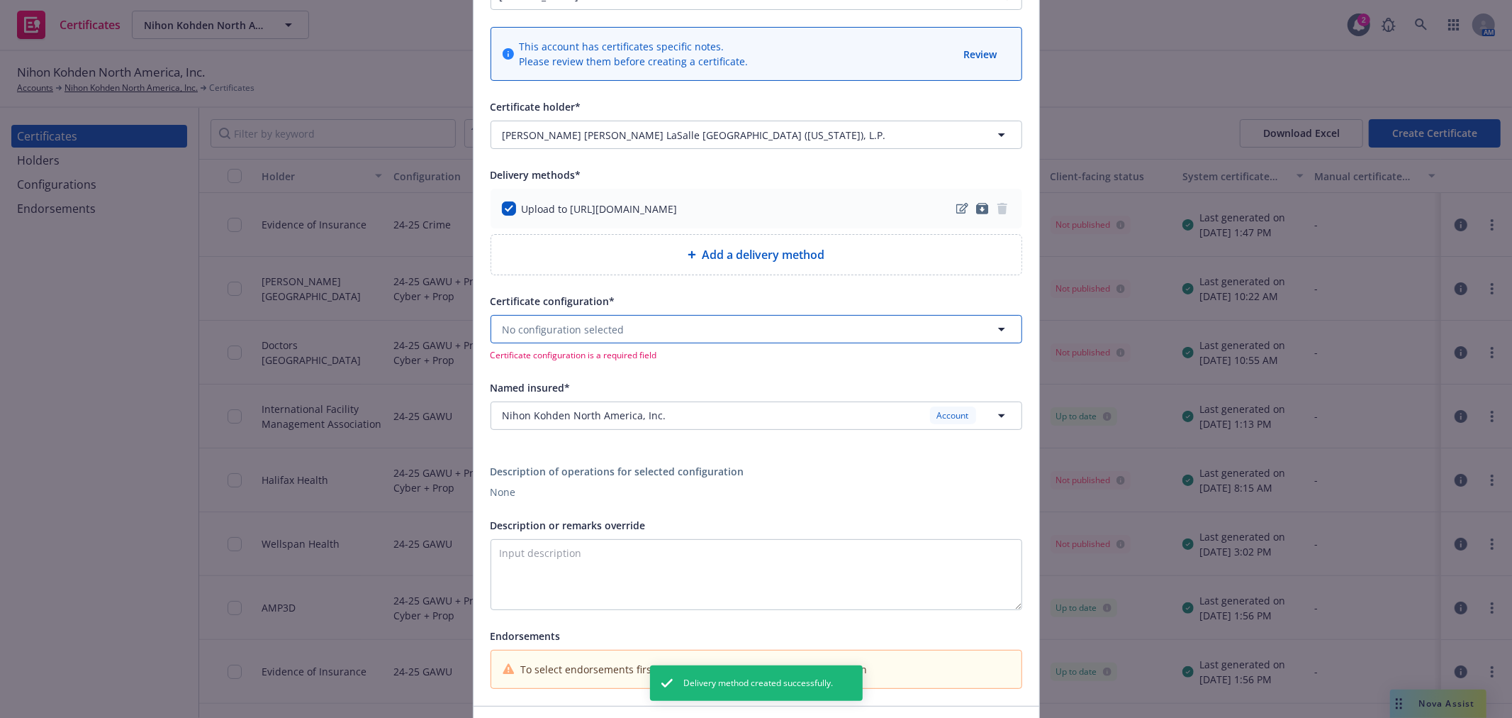
click at [634, 317] on button "No configuration selected" at bounding box center [757, 329] width 532 height 28
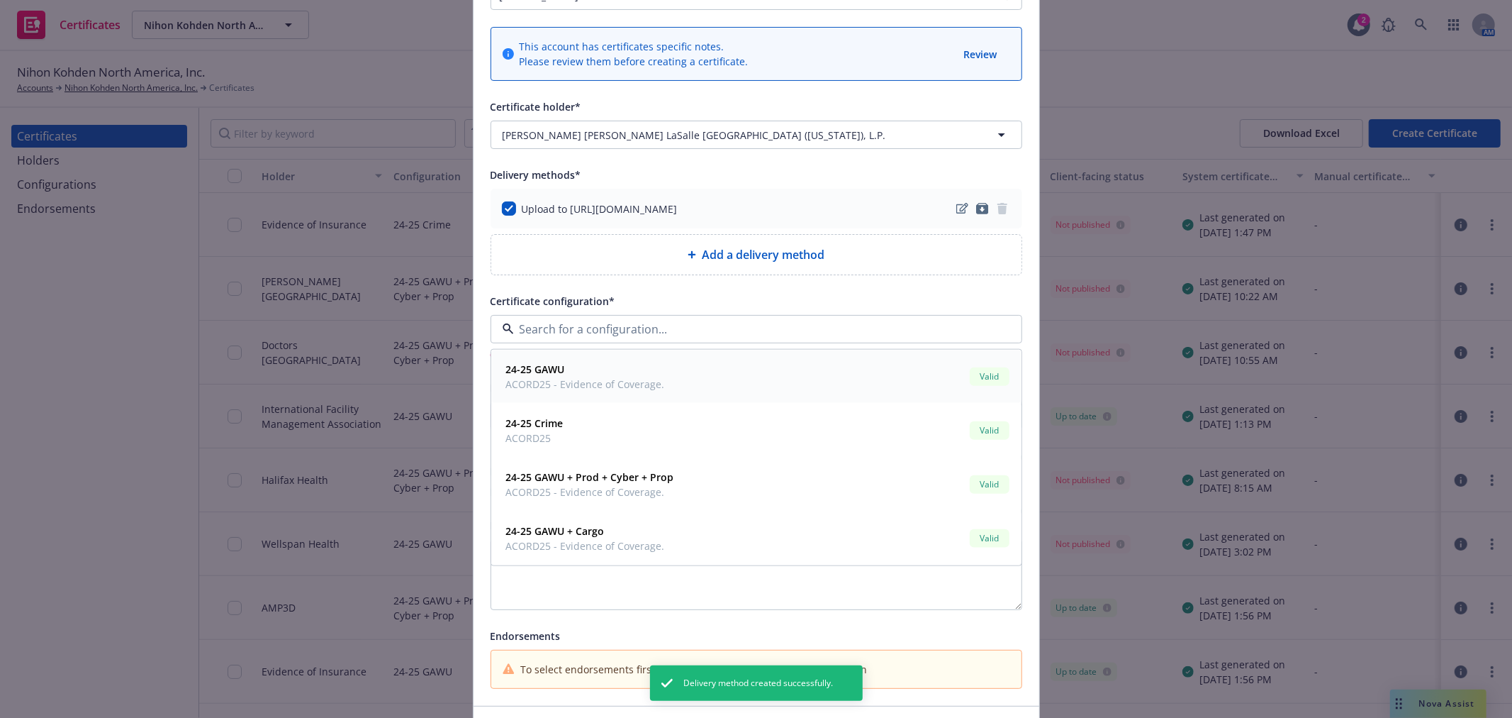
click at [637, 376] on span "24-25 GAWU" at bounding box center [585, 369] width 159 height 15
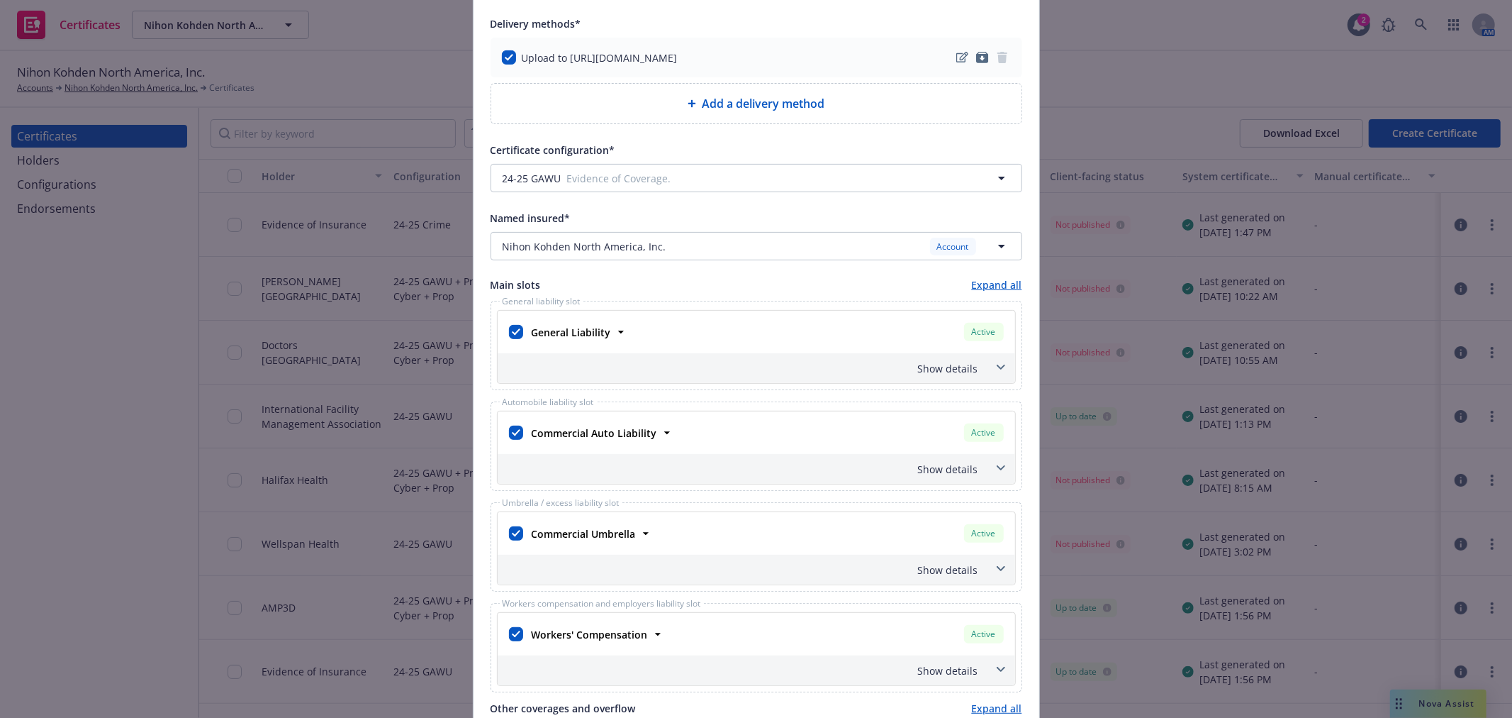
scroll to position [315, 0]
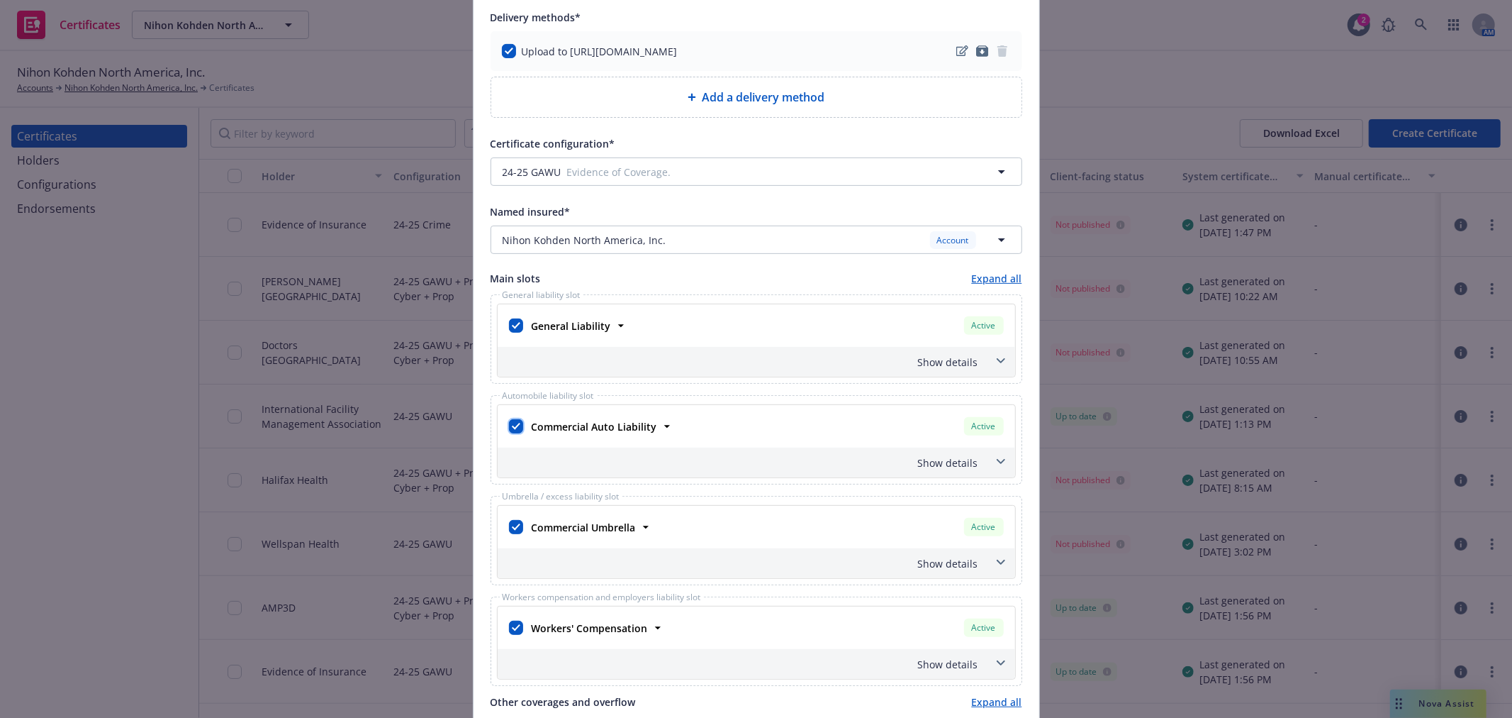
click at [515, 423] on input "checkbox" at bounding box center [516, 426] width 14 height 14
checkbox input "false"
click at [510, 534] on input "checkbox" at bounding box center [516, 527] width 14 height 14
checkbox input "false"
click at [512, 632] on input "checkbox" at bounding box center [516, 627] width 14 height 14
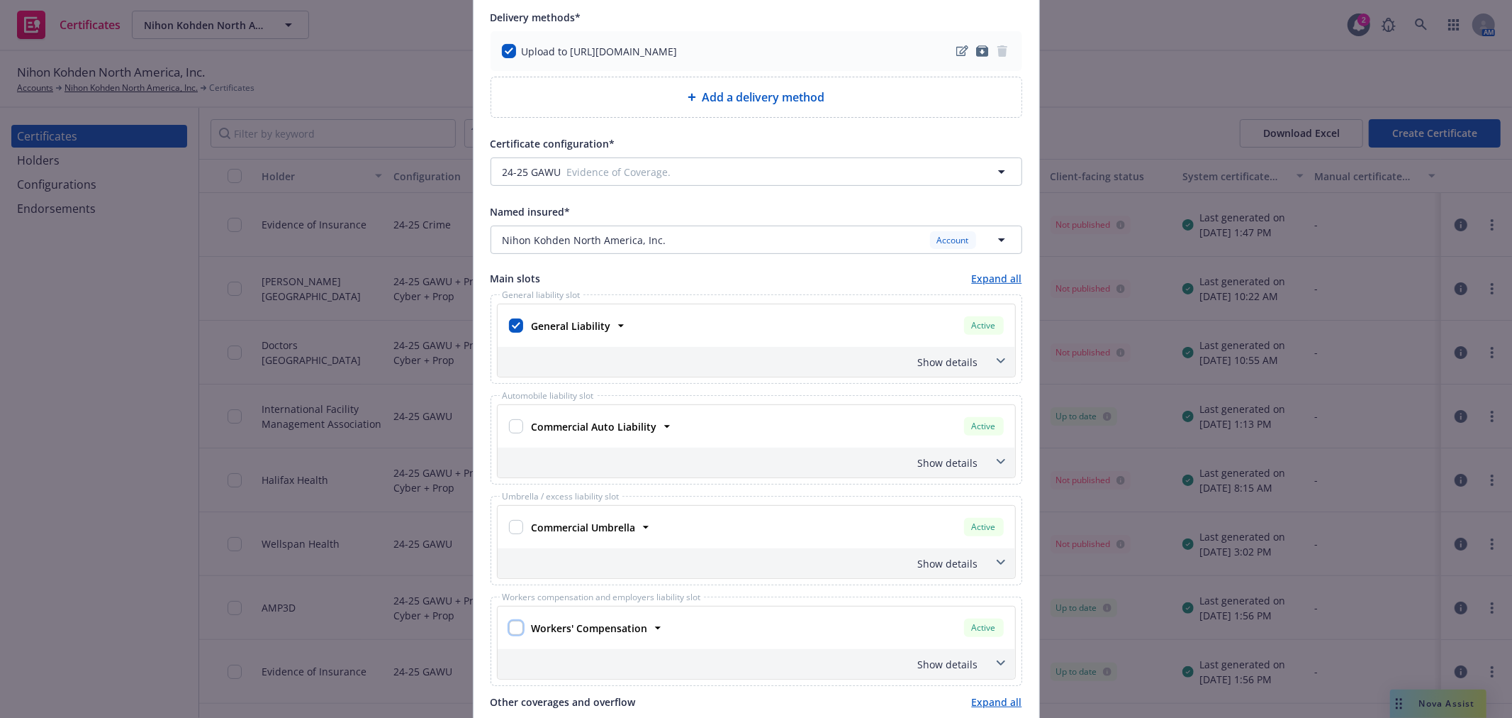
checkbox input "false"
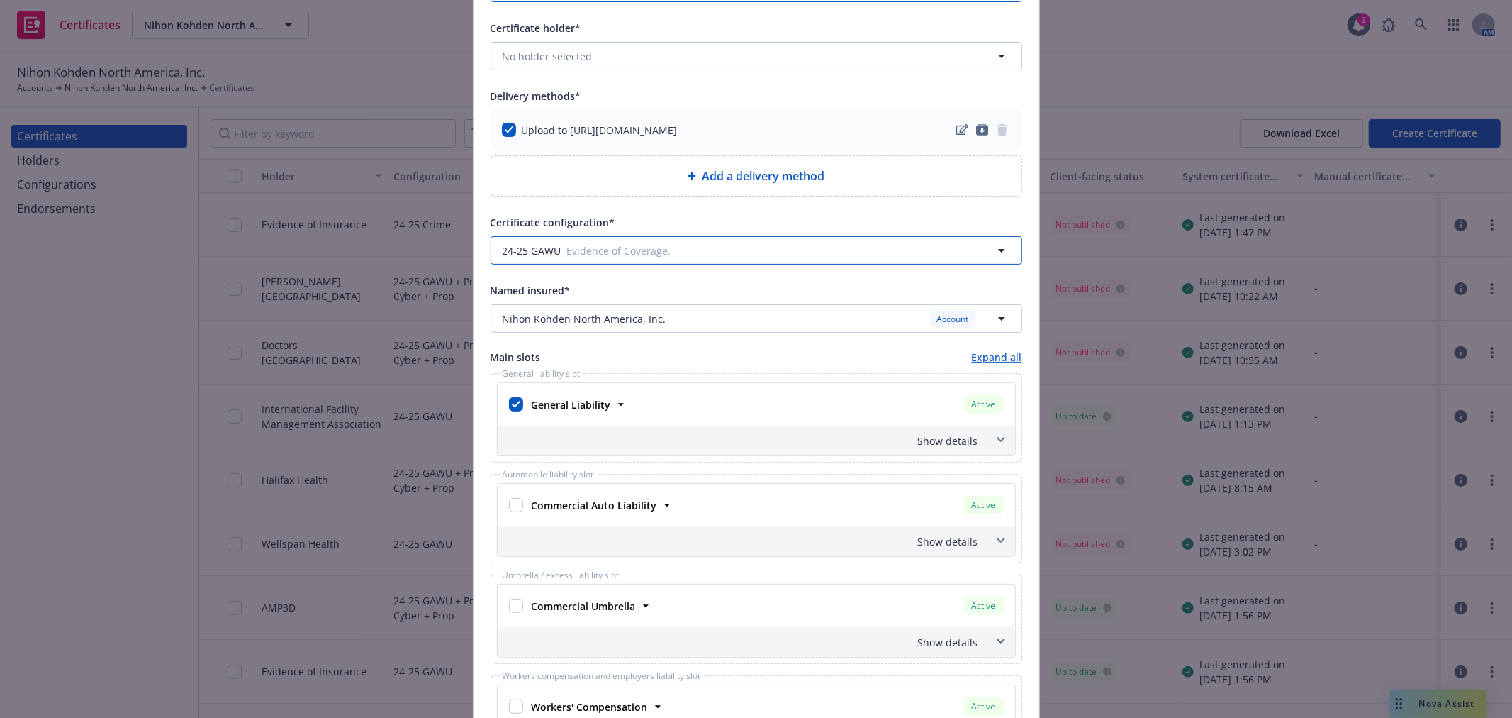
click at [584, 254] on span "Evidence of Coverage." at bounding box center [765, 250] width 396 height 15
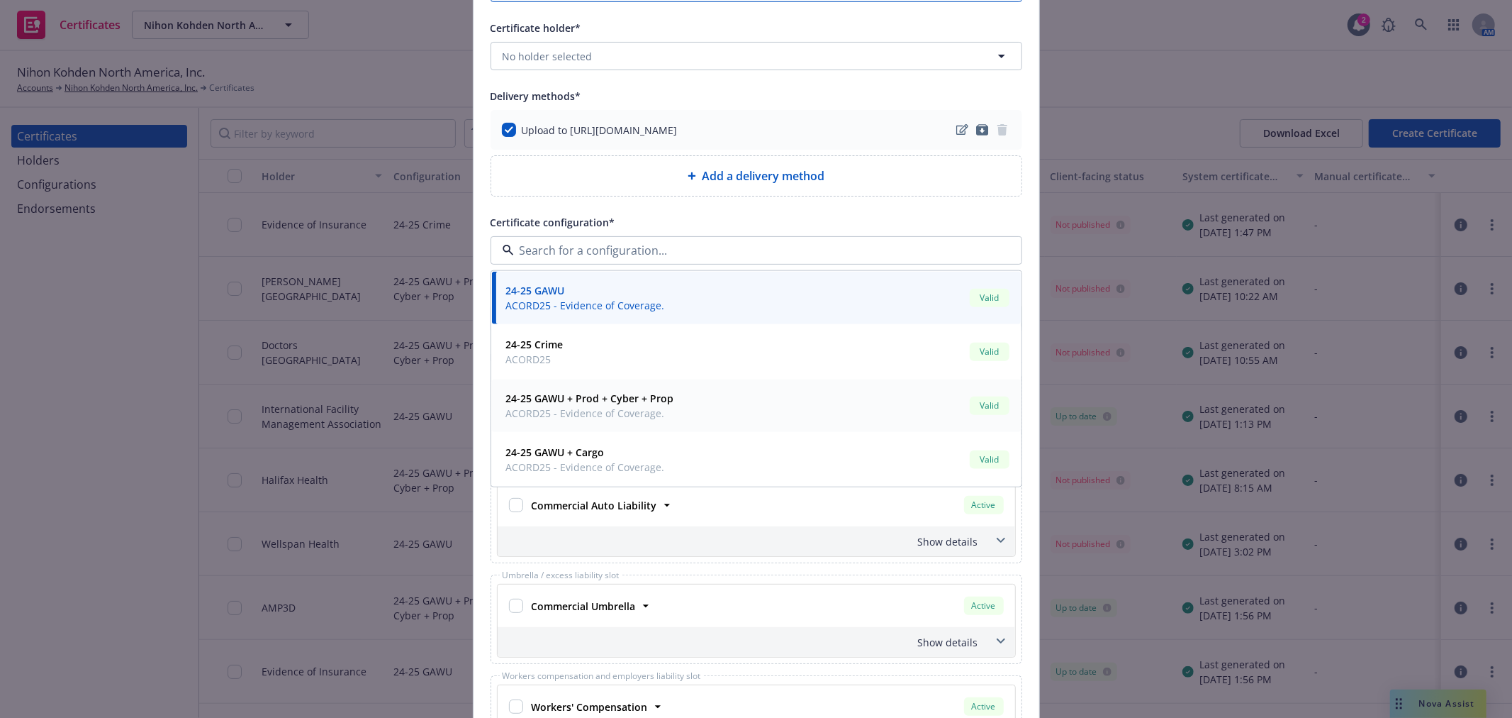
click at [698, 403] on div "24-25 GAWU + Prod + Cyber + Prop ACORD25 - Evidence of Coverage. Valid" at bounding box center [757, 405] width 512 height 35
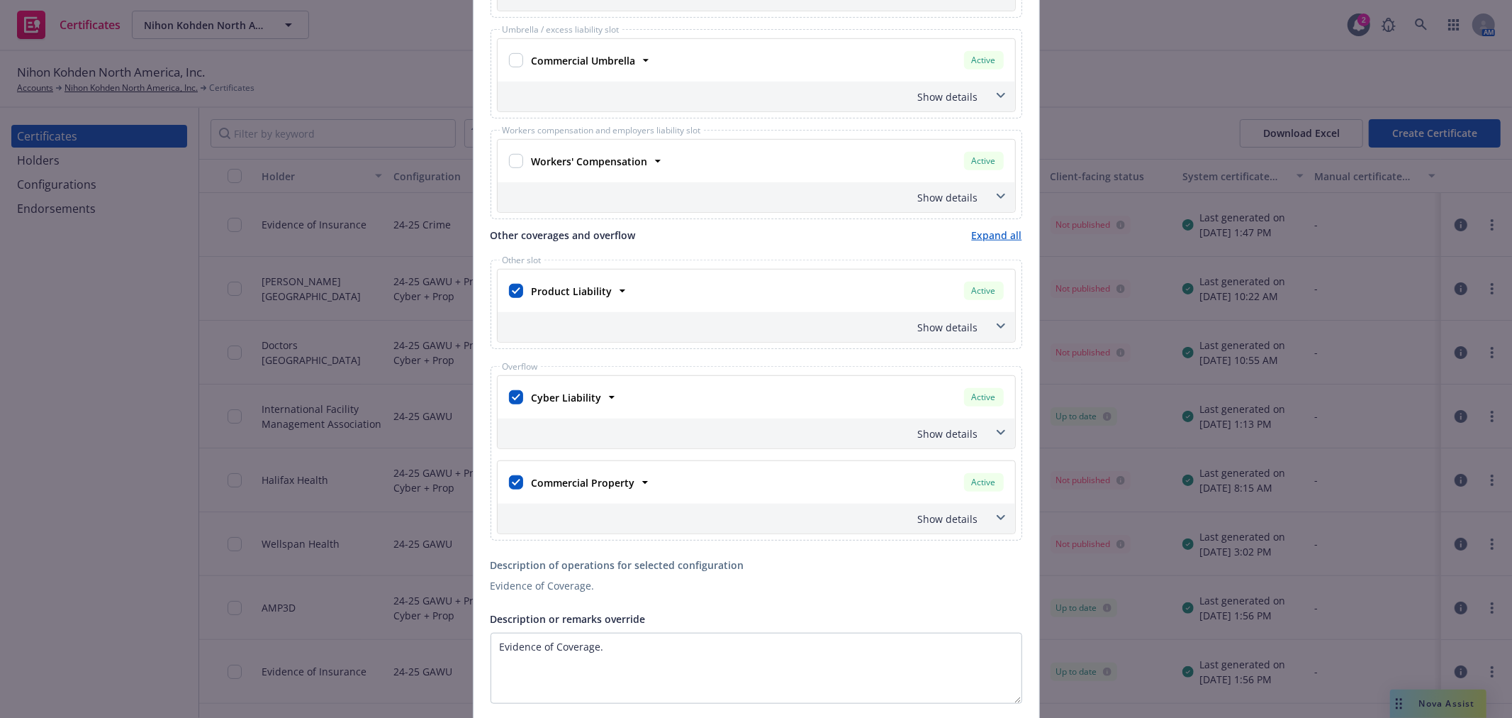
scroll to position [788, 0]
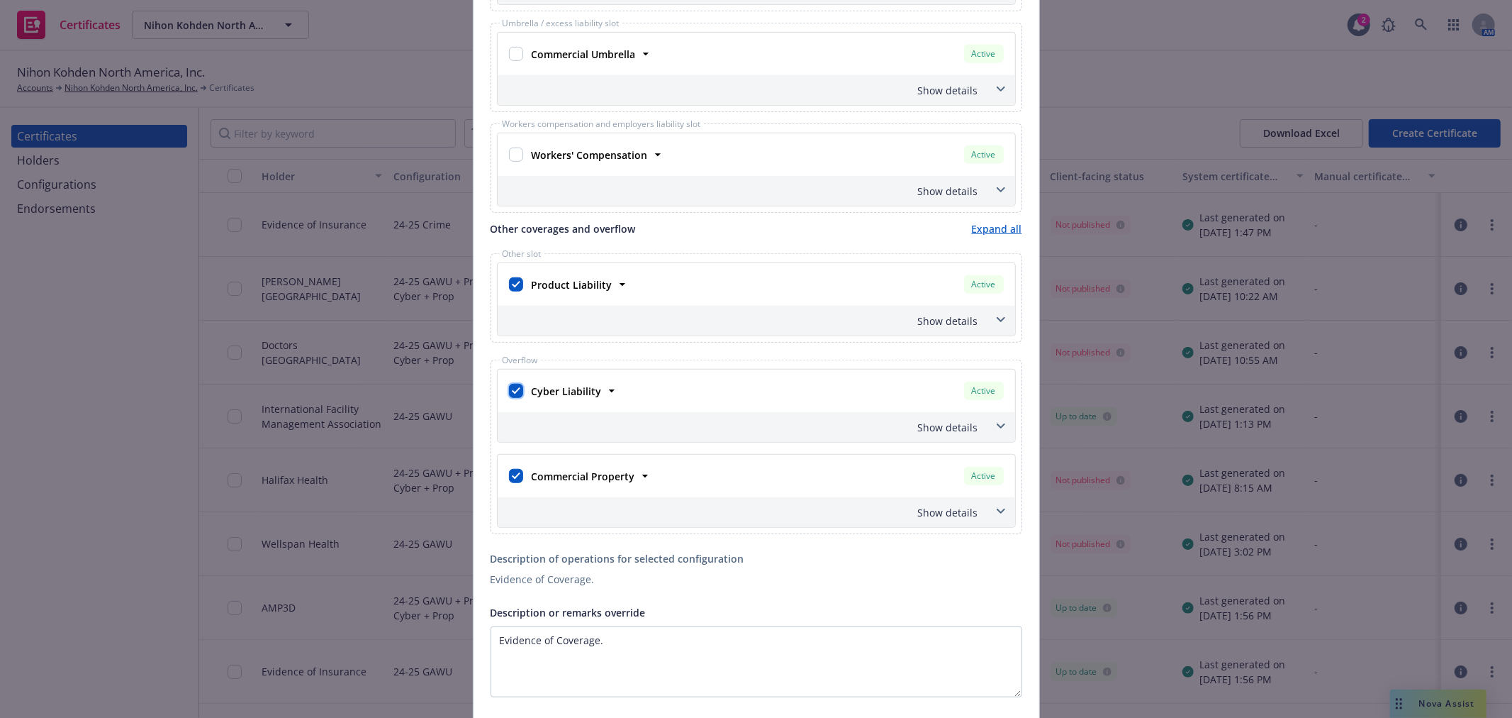
click at [511, 393] on input "checkbox" at bounding box center [516, 391] width 14 height 14
checkbox input "false"
click at [509, 477] on input "checkbox" at bounding box center [516, 476] width 14 height 14
checkbox input "false"
click at [954, 327] on div "Show details" at bounding box center [740, 320] width 478 height 15
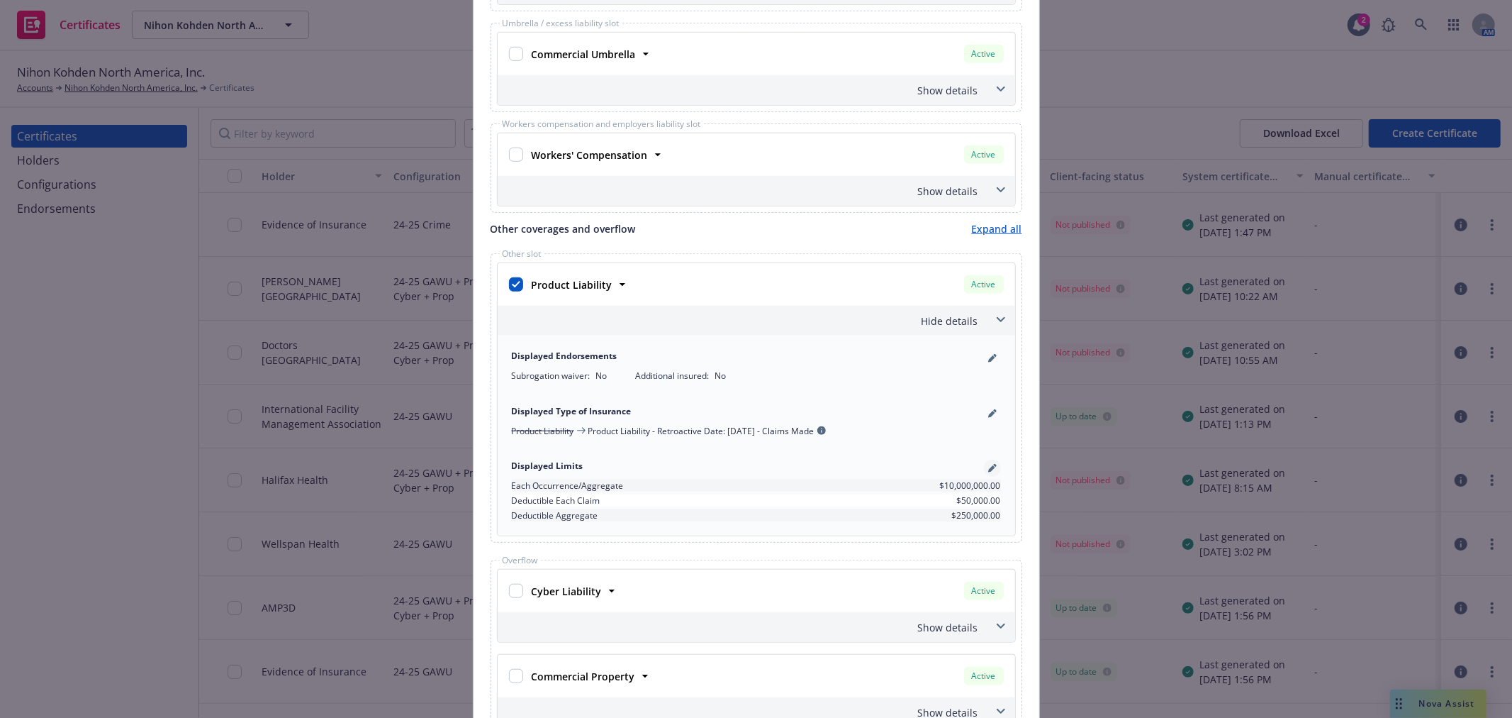
click at [986, 464] on link "pencil" at bounding box center [992, 467] width 17 height 17
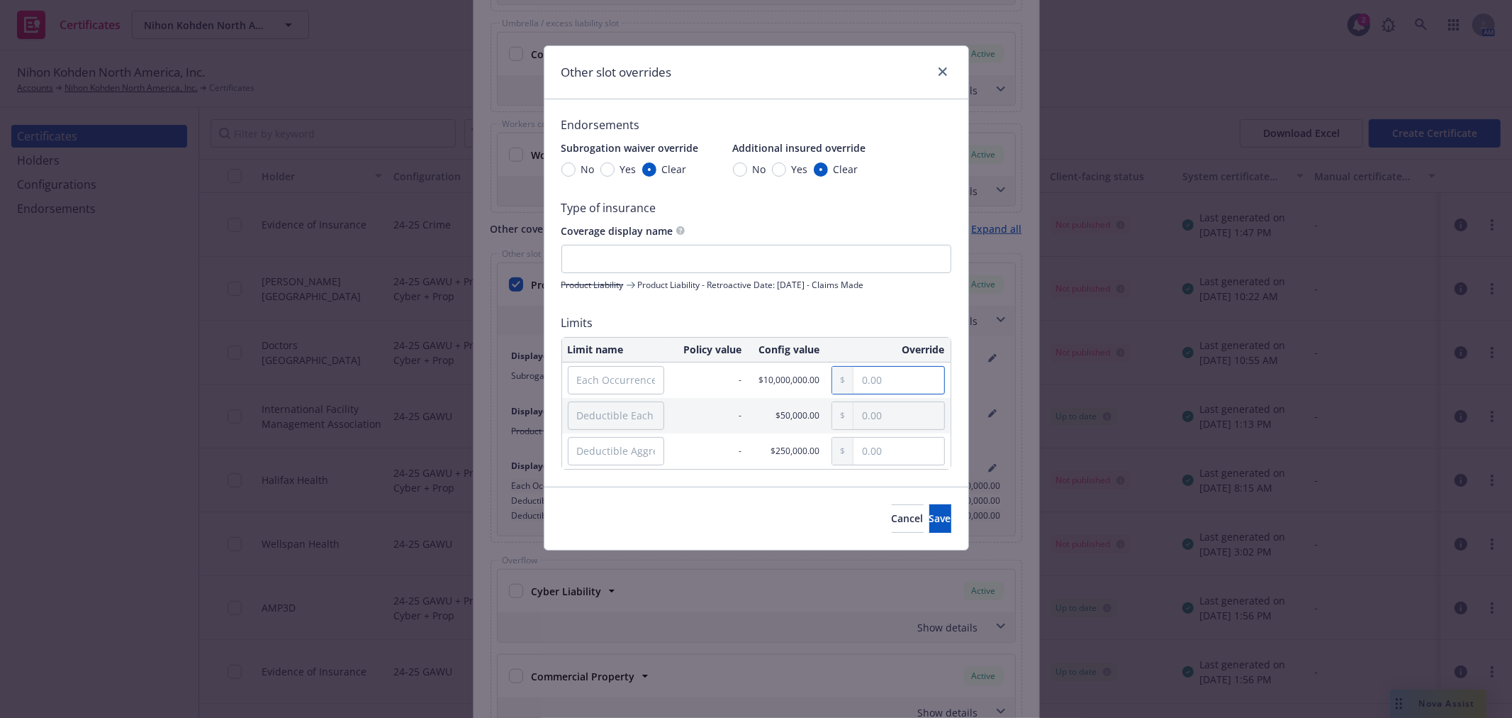
click at [881, 379] on input "text" at bounding box center [899, 380] width 90 height 27
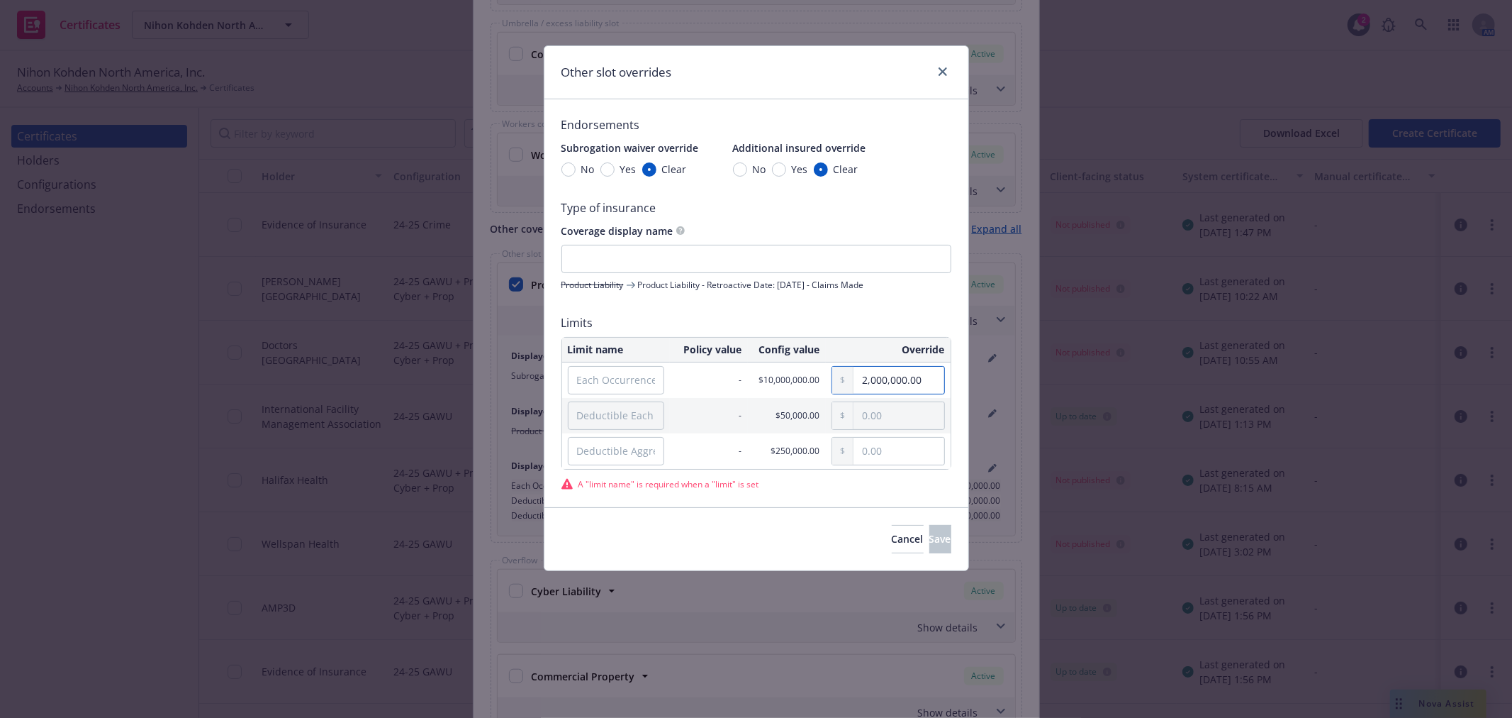
type input "2,000,000.00"
click at [603, 376] on input "Each Occurrence/Aggregate" at bounding box center [616, 380] width 96 height 28
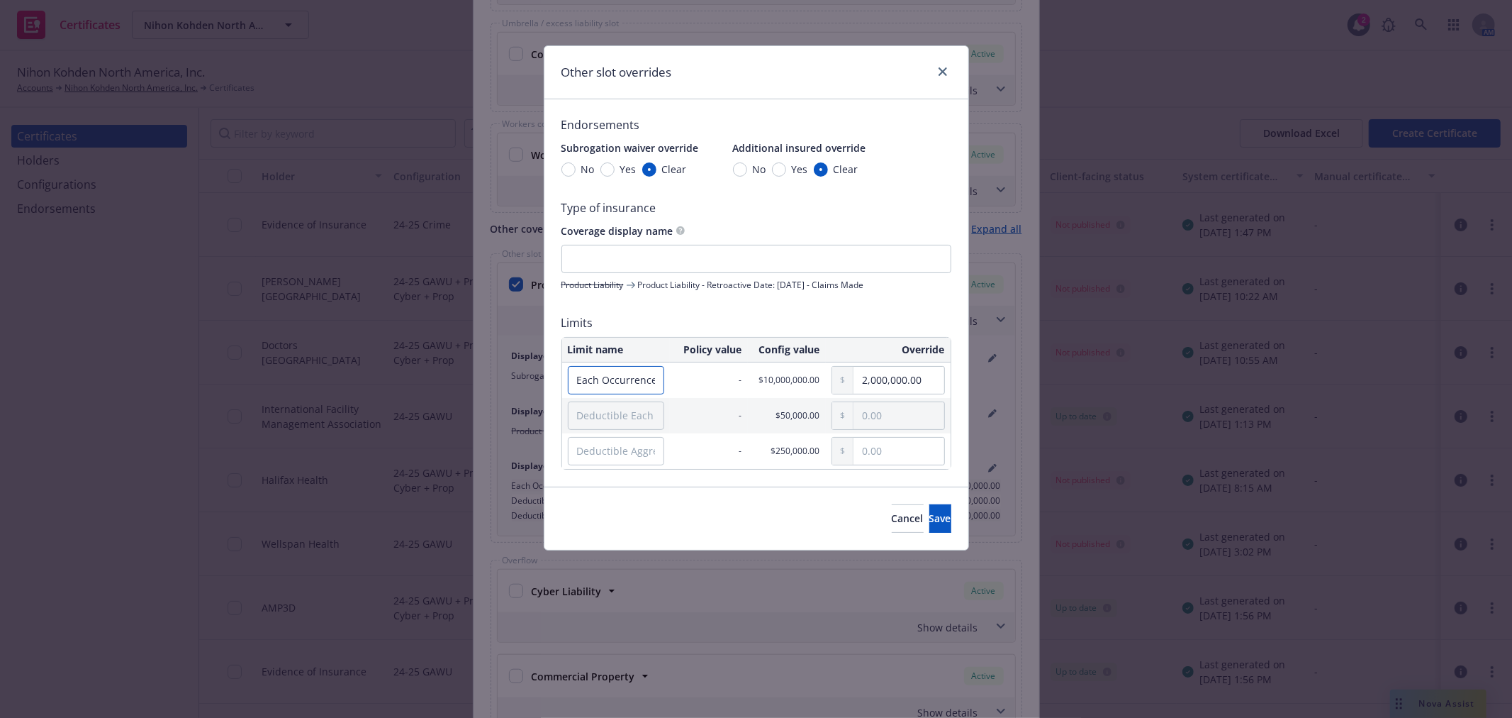
type input "Each Occurrence"
click at [586, 413] on input "Deductible Each Claim" at bounding box center [616, 415] width 96 height 28
click at [623, 372] on input "Each Occurrence" at bounding box center [616, 380] width 96 height 28
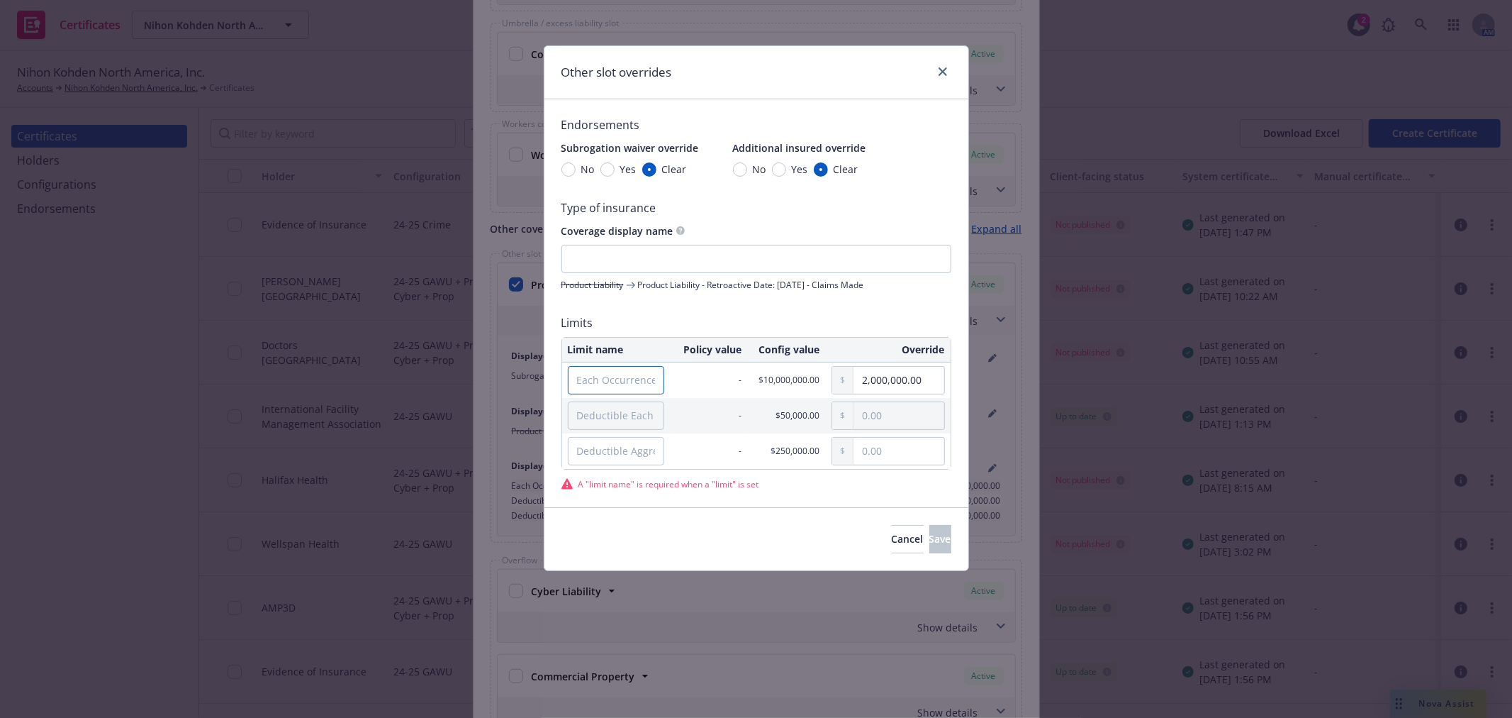
click at [633, 381] on input "Each Occurrence/Aggregate" at bounding box center [616, 380] width 96 height 28
paste input "Each Occurrence"
type input "Each Occurrence"
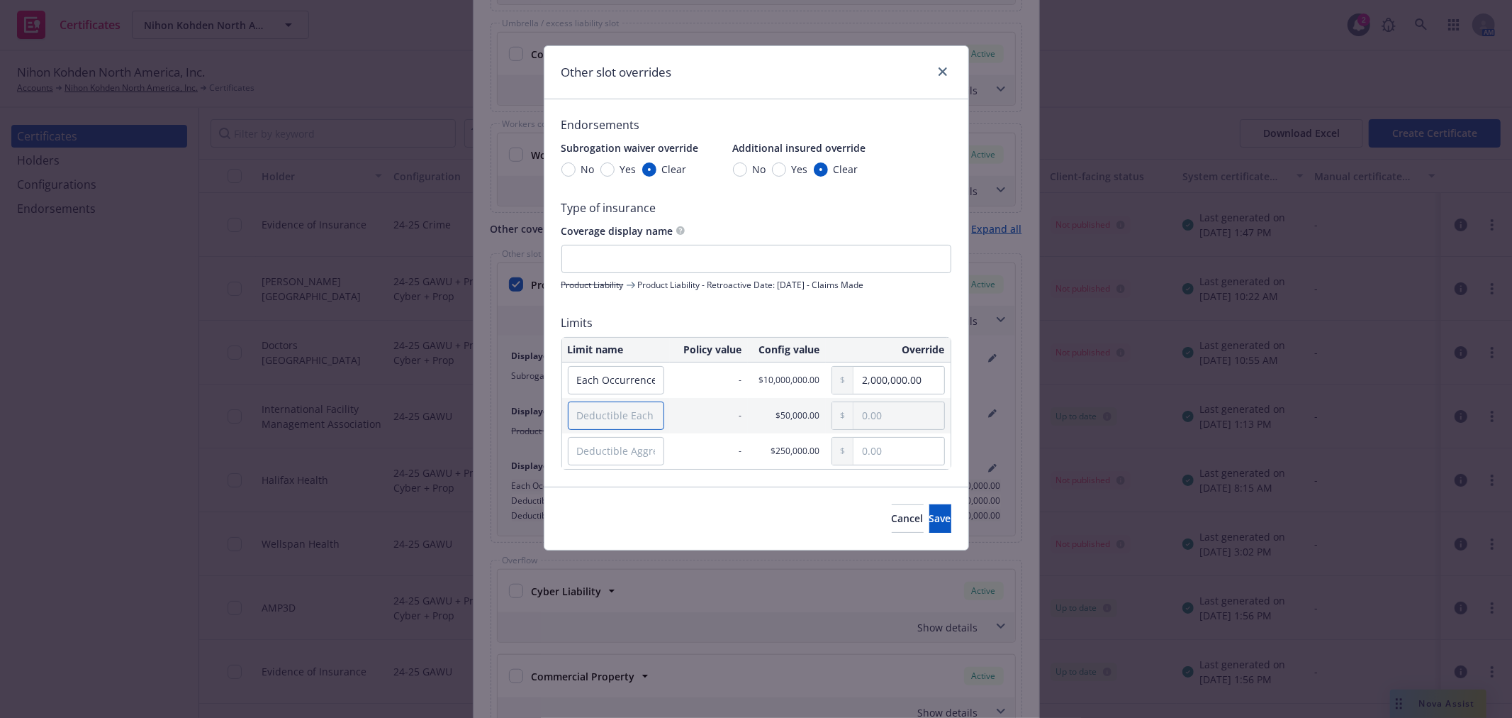
click at [627, 413] on input "Deductible Each Claim" at bounding box center [616, 415] width 96 height 28
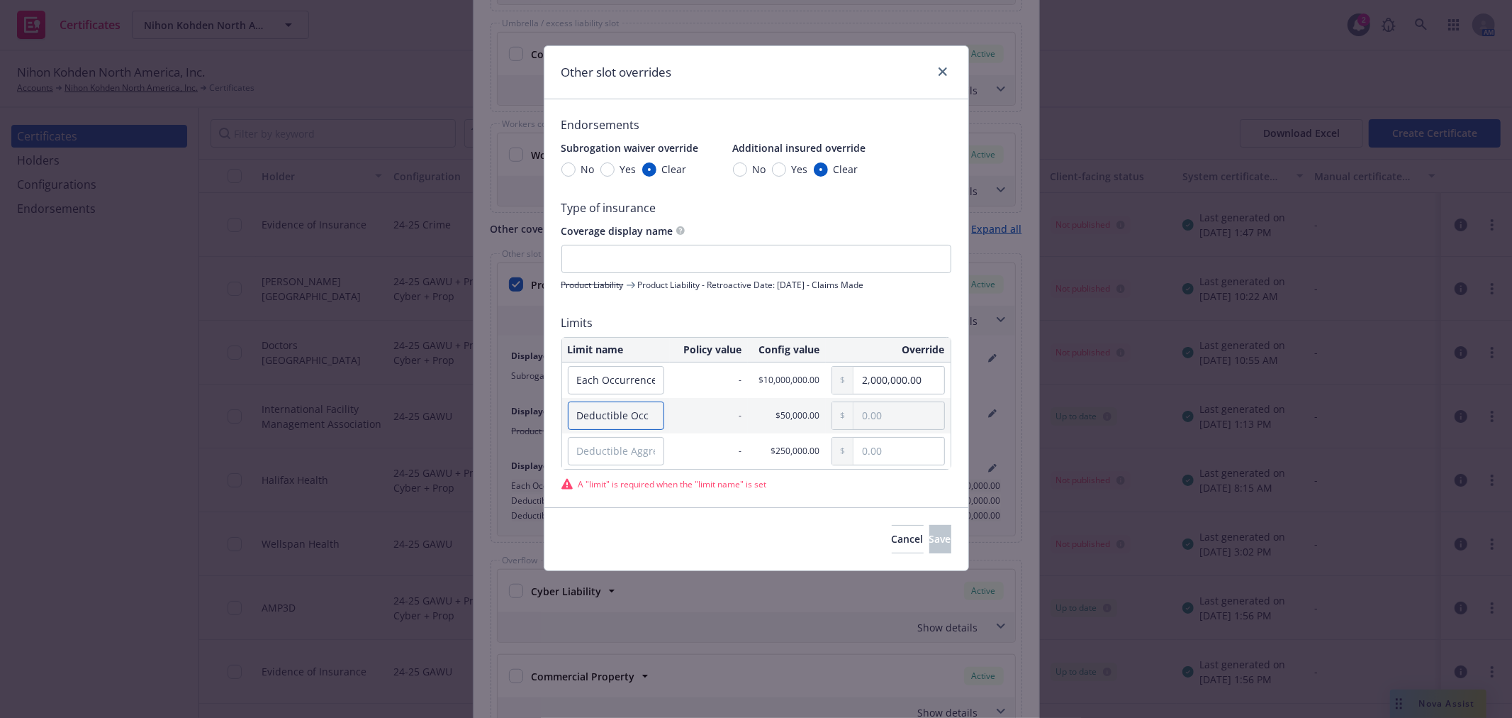
type input "Deductible Occ"
click at [927, 417] on input "text" at bounding box center [899, 415] width 90 height 27
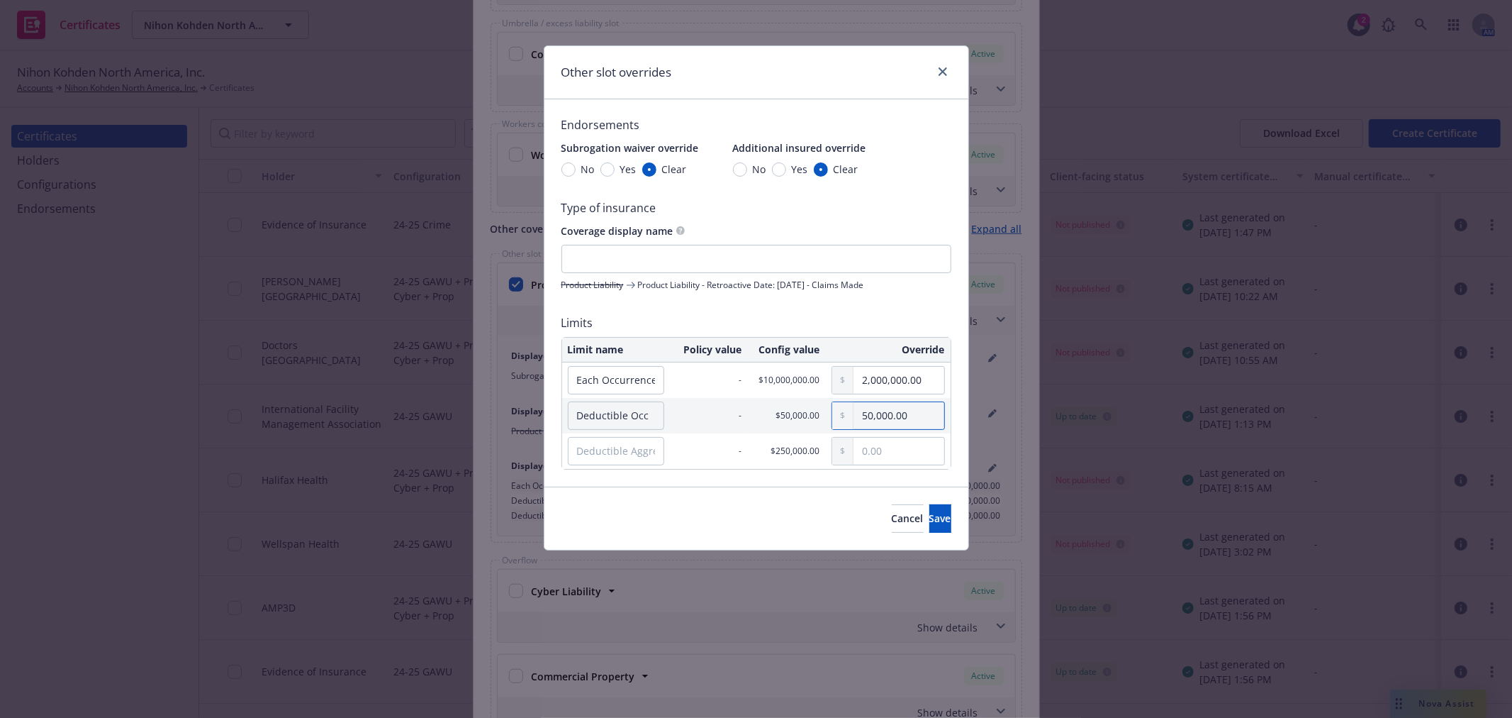
type input "50,000.00"
click at [608, 449] on input "Deductible Aggregate" at bounding box center [616, 451] width 96 height 28
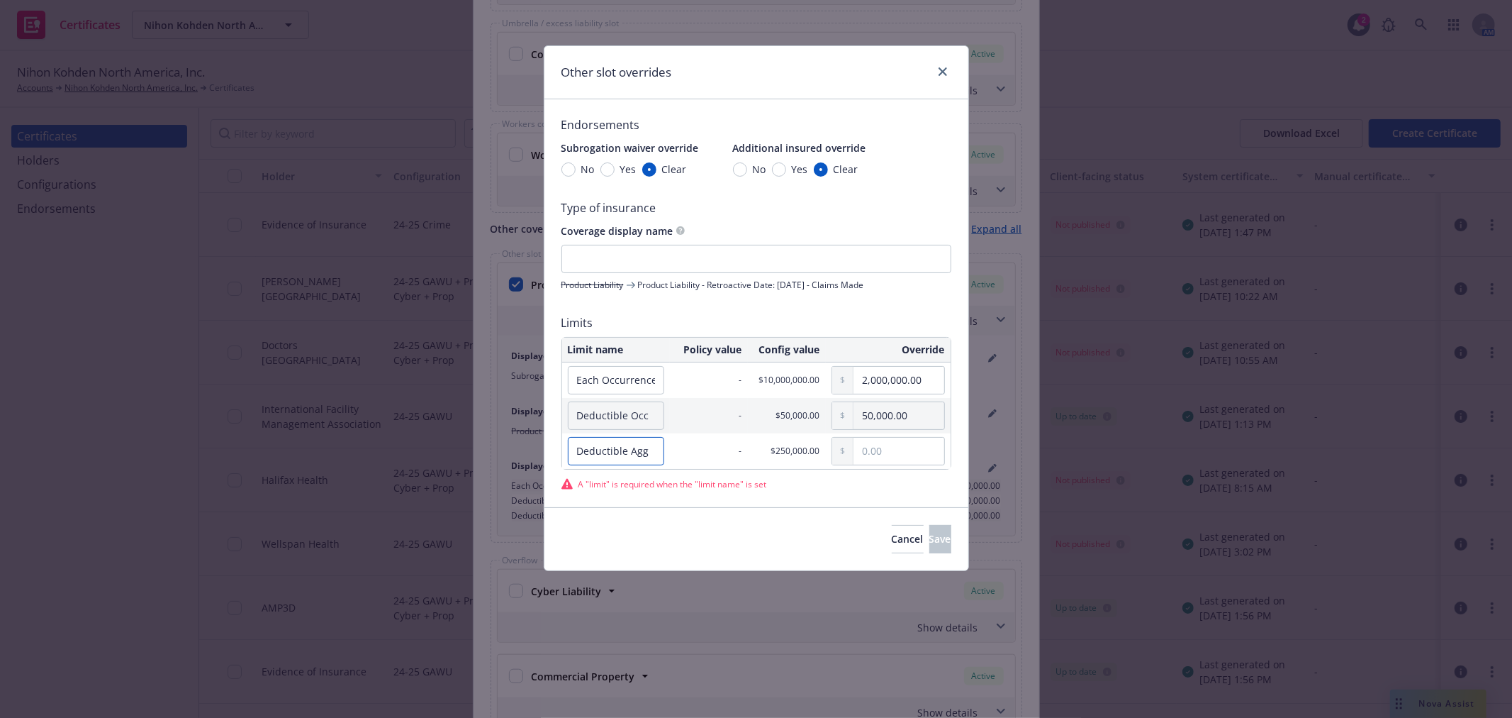
type input "Deductible Agg"
click at [929, 434] on td at bounding box center [888, 450] width 125 height 35
drag, startPoint x: 905, startPoint y: 454, endPoint x: 912, endPoint y: 442, distance: 14.6
click at [905, 452] on input "text" at bounding box center [899, 450] width 90 height 27
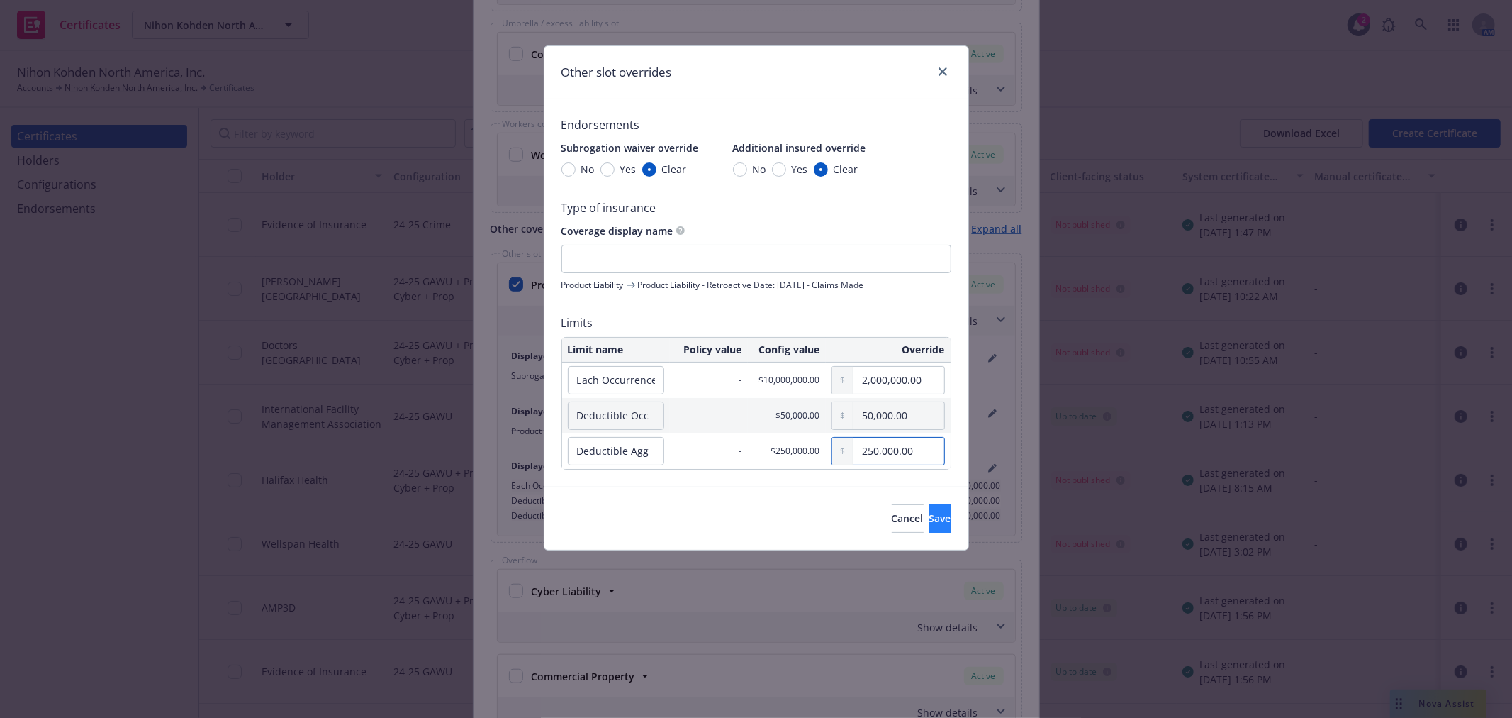
type input "250,000.00"
click at [929, 515] on span "Save" at bounding box center [940, 517] width 22 height 13
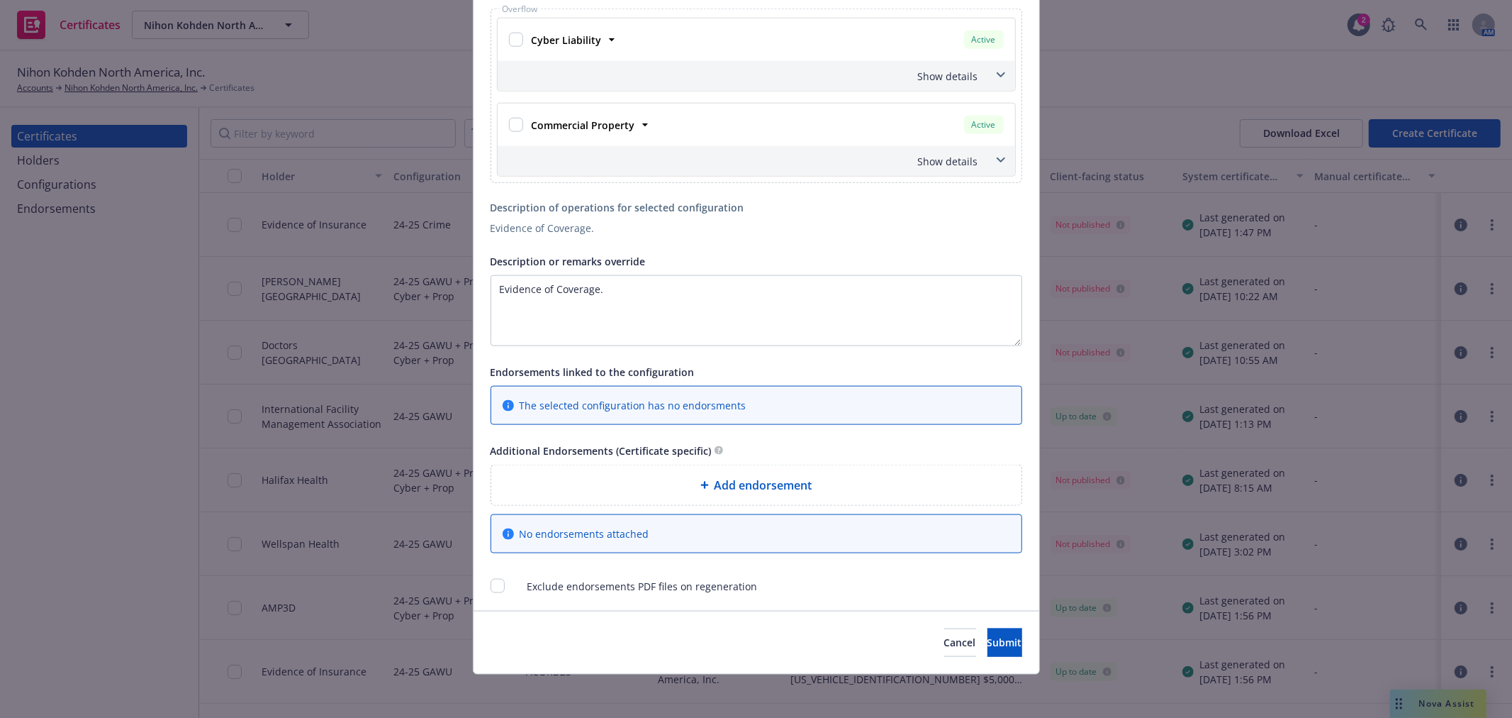
scroll to position [1344, 0]
click at [991, 642] on span "Submit" at bounding box center [1005, 639] width 35 height 13
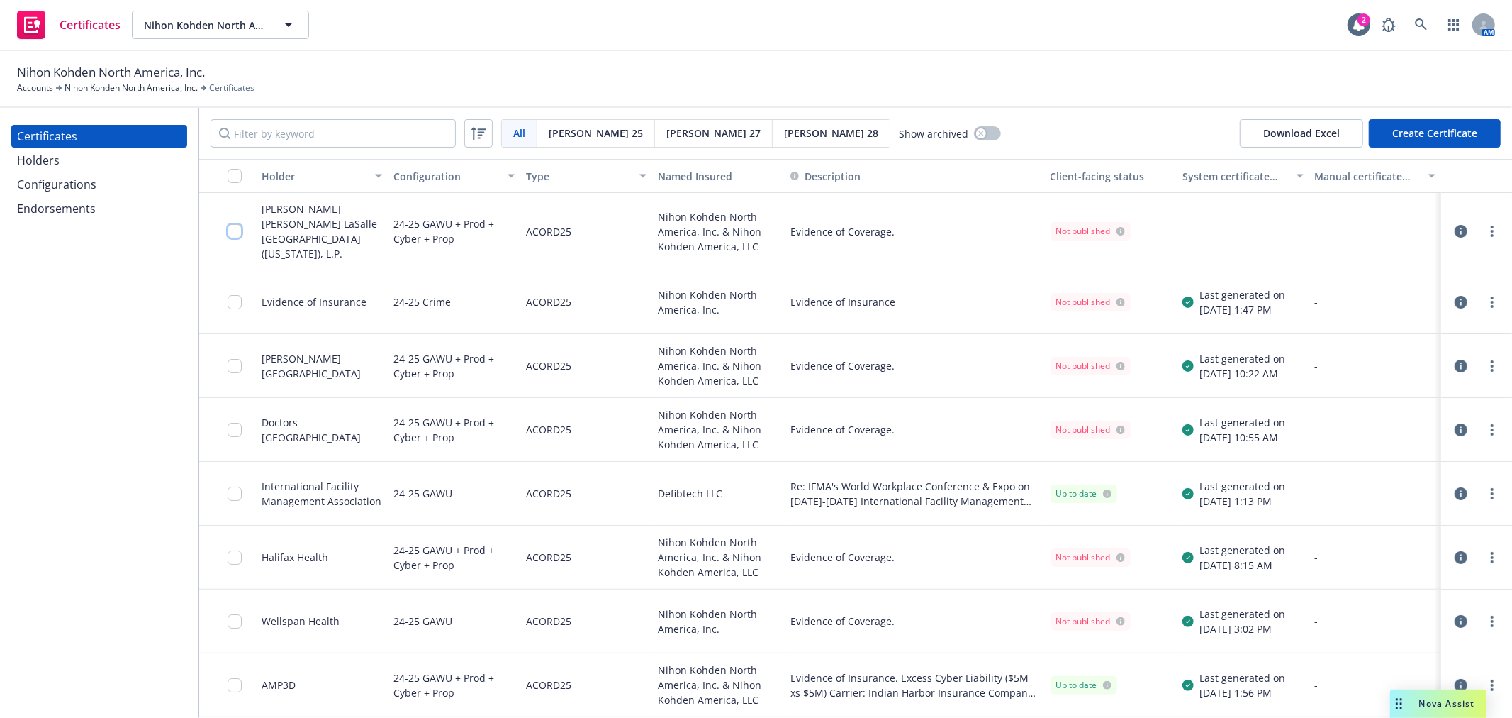
click at [235, 225] on input "checkbox" at bounding box center [235, 231] width 14 height 14
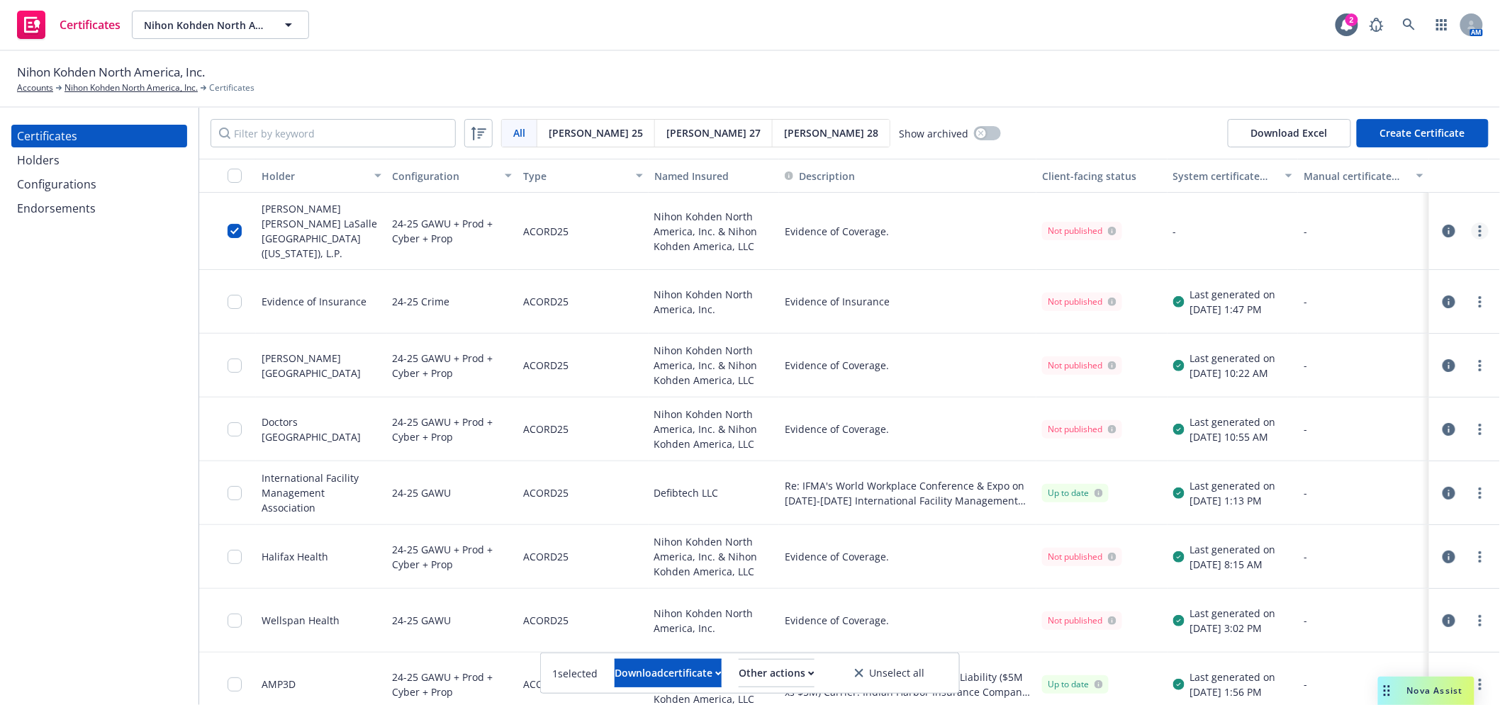
click at [1477, 225] on link "more" at bounding box center [1480, 231] width 17 height 17
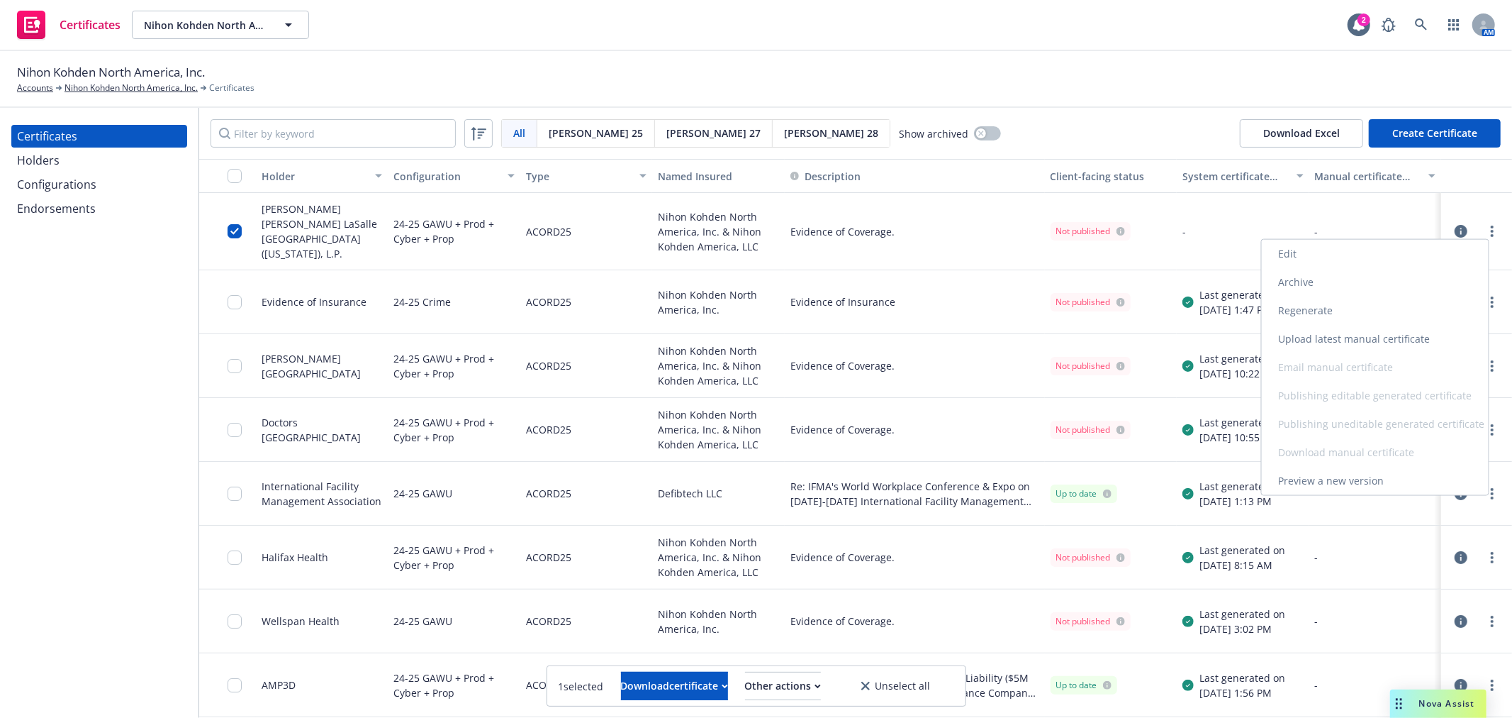
click at [1406, 313] on link "Regenerate" at bounding box center [1375, 310] width 227 height 28
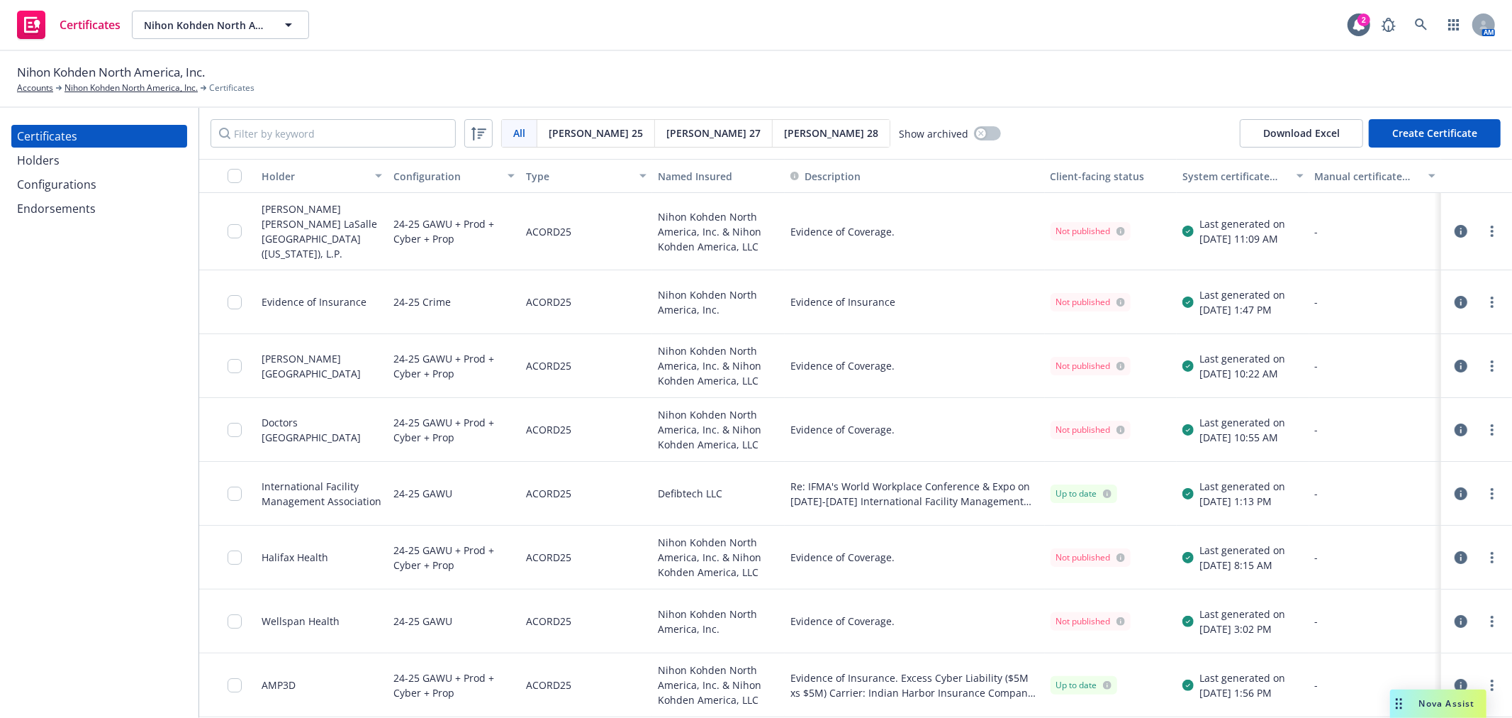
click at [1491, 230] on circle "more" at bounding box center [1492, 231] width 3 height 3
click at [1312, 420] on link "Download uneditable generated certificate" at bounding box center [1375, 424] width 227 height 28
click at [288, 221] on div "Jones Lang LaSalle Americas (Illinois), L.P." at bounding box center [322, 231] width 121 height 60
click at [1491, 225] on icon "more" at bounding box center [1492, 230] width 3 height 11
click at [1385, 257] on link "Edit" at bounding box center [1375, 254] width 227 height 28
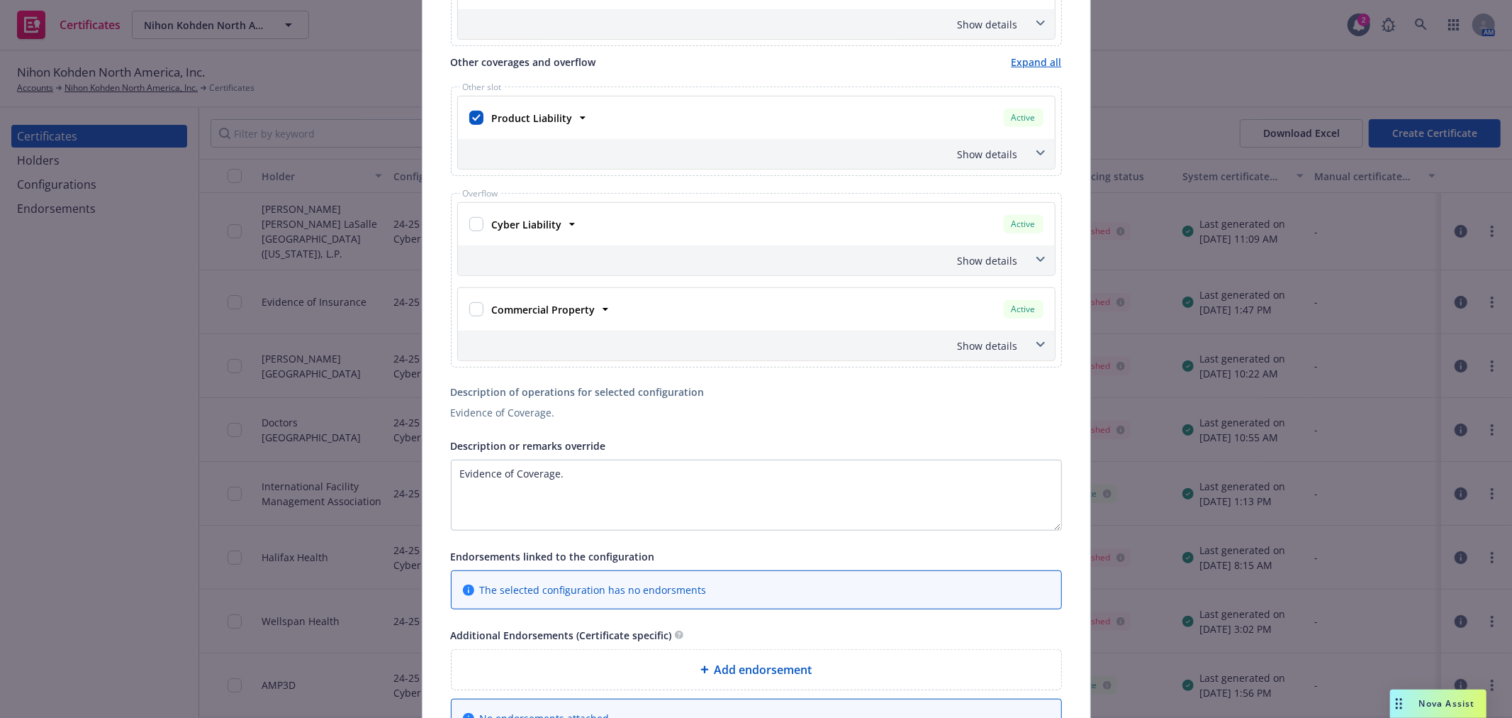
scroll to position [839, 0]
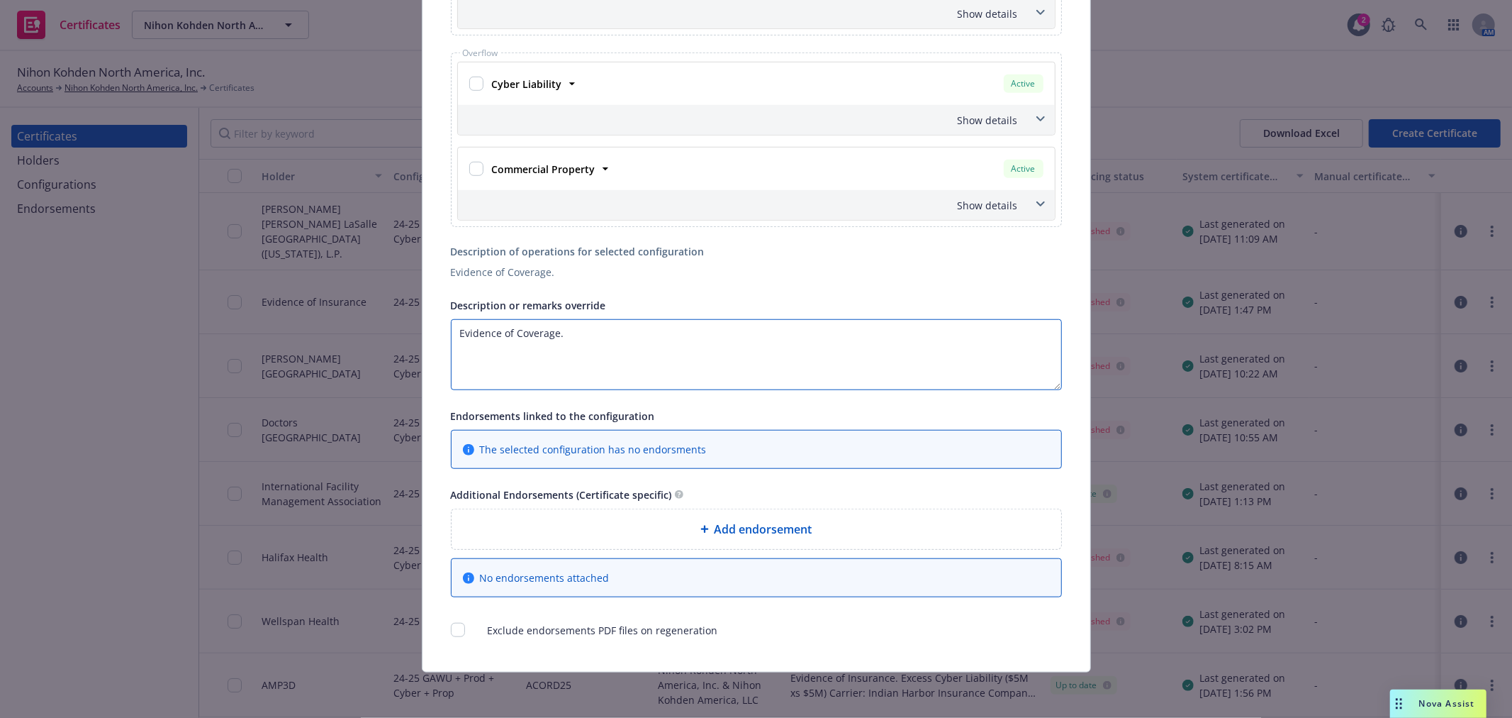
click at [625, 333] on textarea "Evidence of Coverage." at bounding box center [756, 354] width 611 height 71
paste textarea "10/13/25-10/17/25"
drag, startPoint x: 556, startPoint y: 328, endPoint x: 542, endPoint y: 327, distance: 14.2
click at [540, 328] on textarea "Evidence of Coverage - 10/13/25-10/17/25" at bounding box center [756, 354] width 611 height 71
click at [562, 327] on textarea "Evidence of Coverage - 10/13/25-10/17/25" at bounding box center [756, 354] width 611 height 71
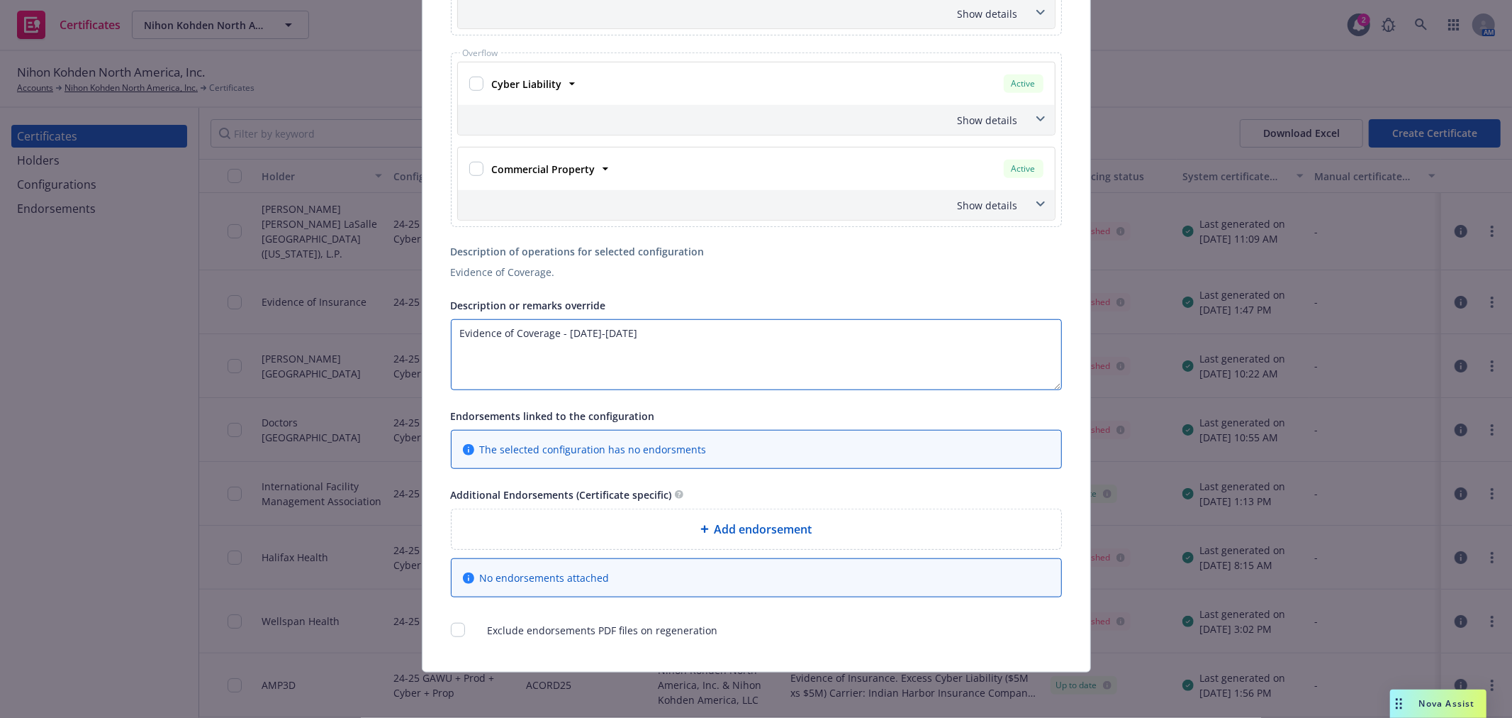
drag, startPoint x: 562, startPoint y: 329, endPoint x: 431, endPoint y: 324, distance: 131.3
click at [569, 327] on textarea "10/13/25-10/17/25" at bounding box center [756, 354] width 611 height 71
paste textarea "Evidence of Coverage -"
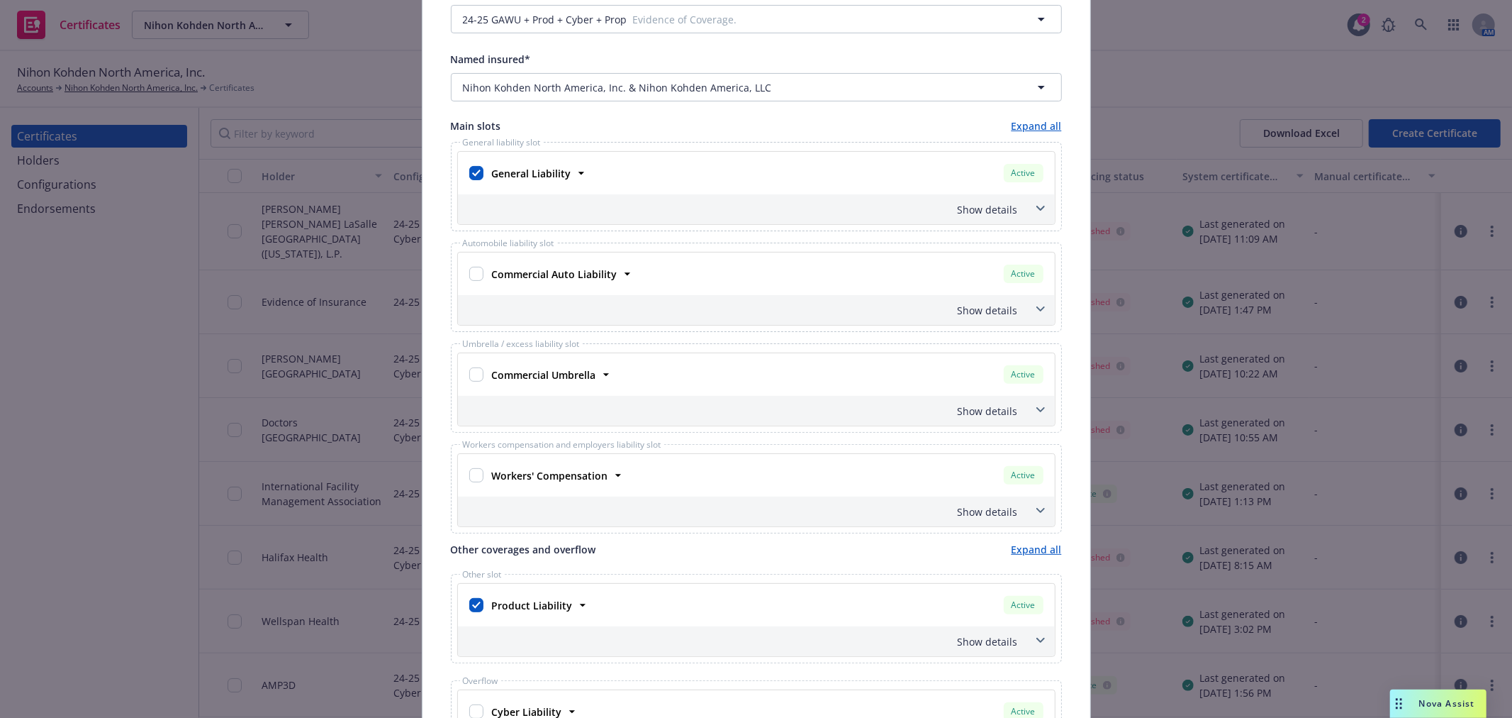
scroll to position [0, 0]
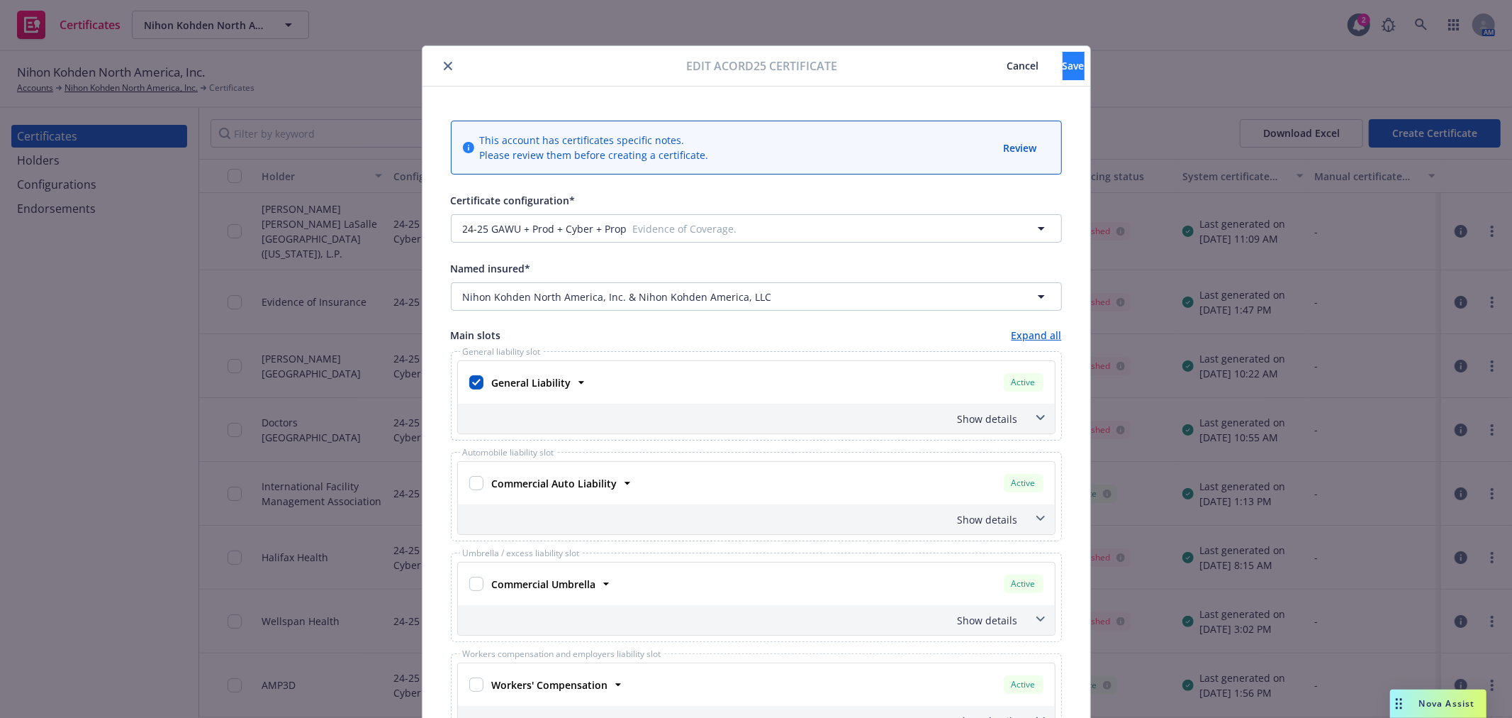
type textarea "10/13/25-10/17/25 - Evidence of Coverage"
click at [1063, 65] on button "Save" at bounding box center [1074, 66] width 22 height 28
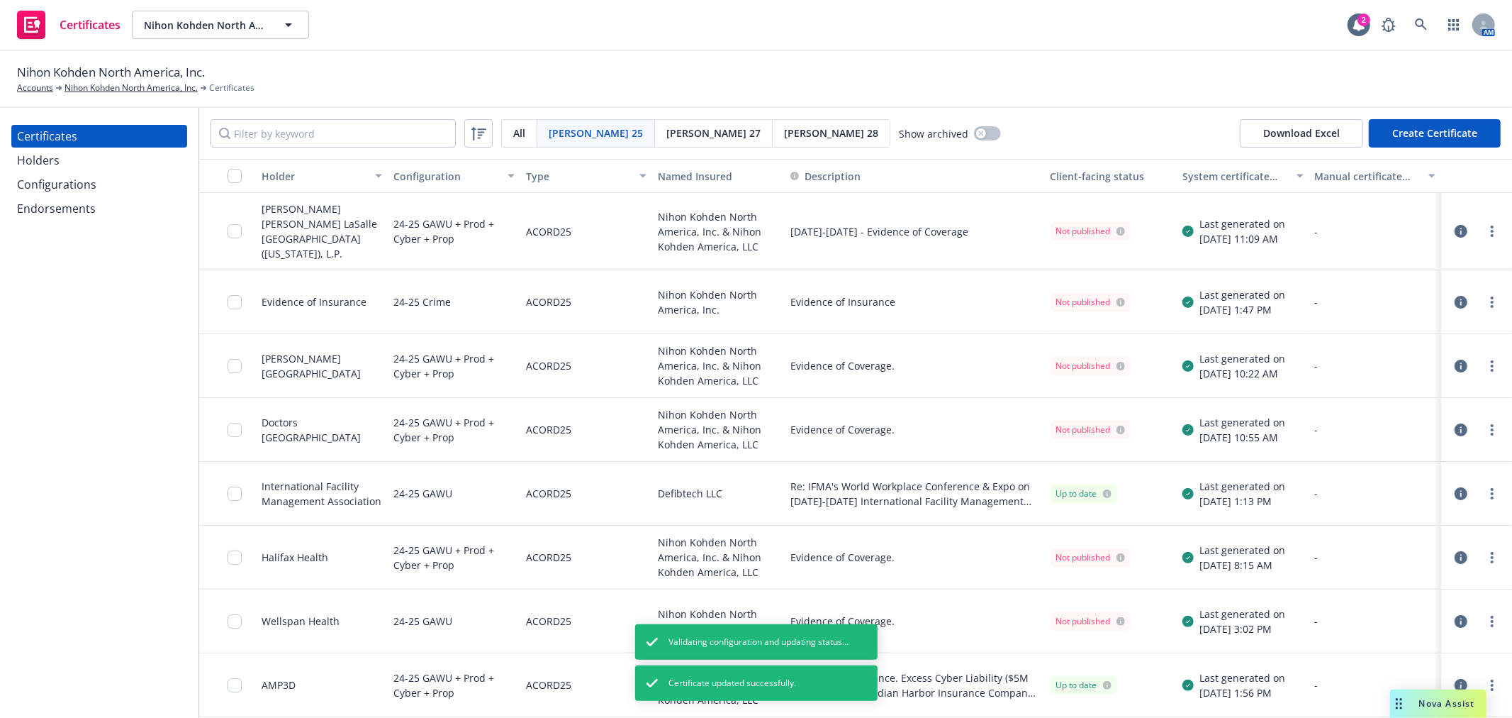
click at [1484, 225] on link "more" at bounding box center [1492, 231] width 17 height 17
click at [1349, 313] on link "Regenerate" at bounding box center [1375, 310] width 227 height 28
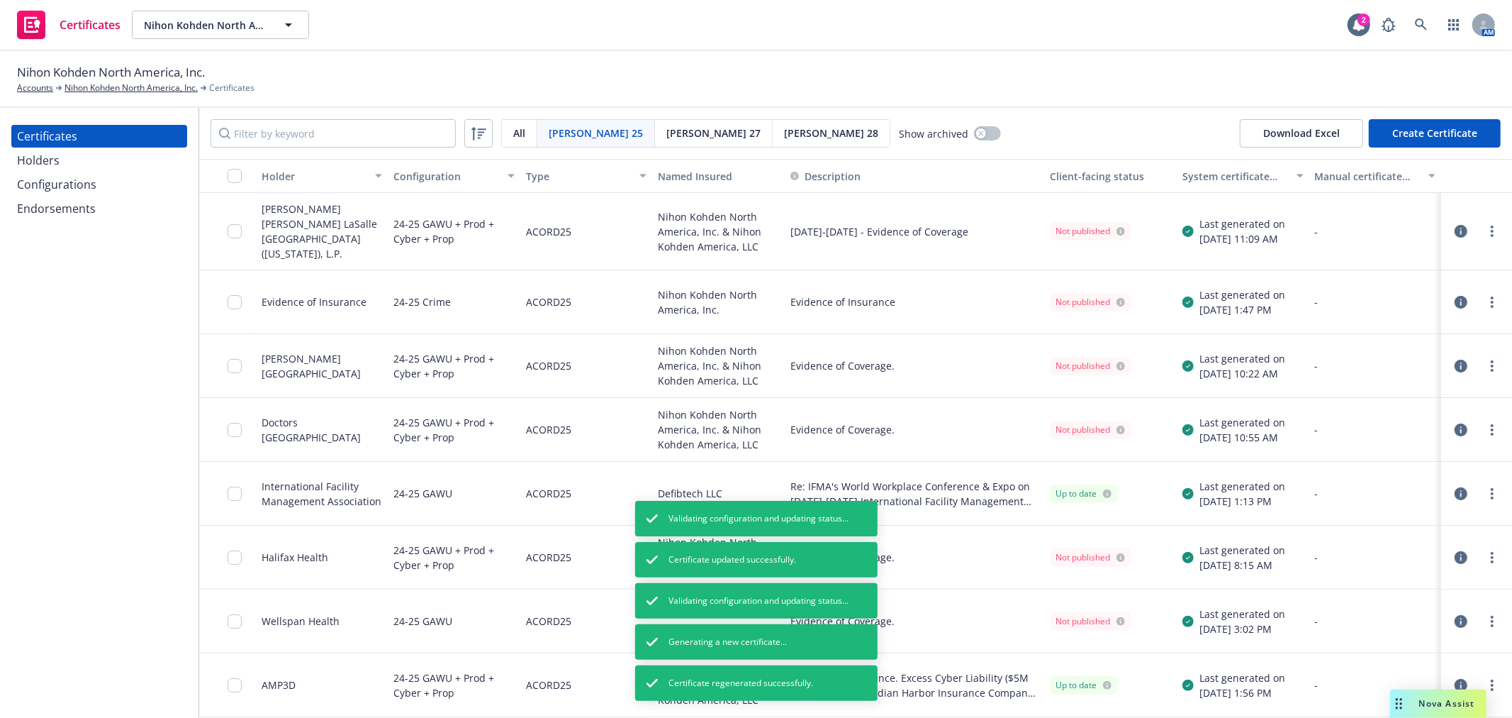
click at [1455, 225] on icon "button" at bounding box center [1461, 231] width 13 height 13
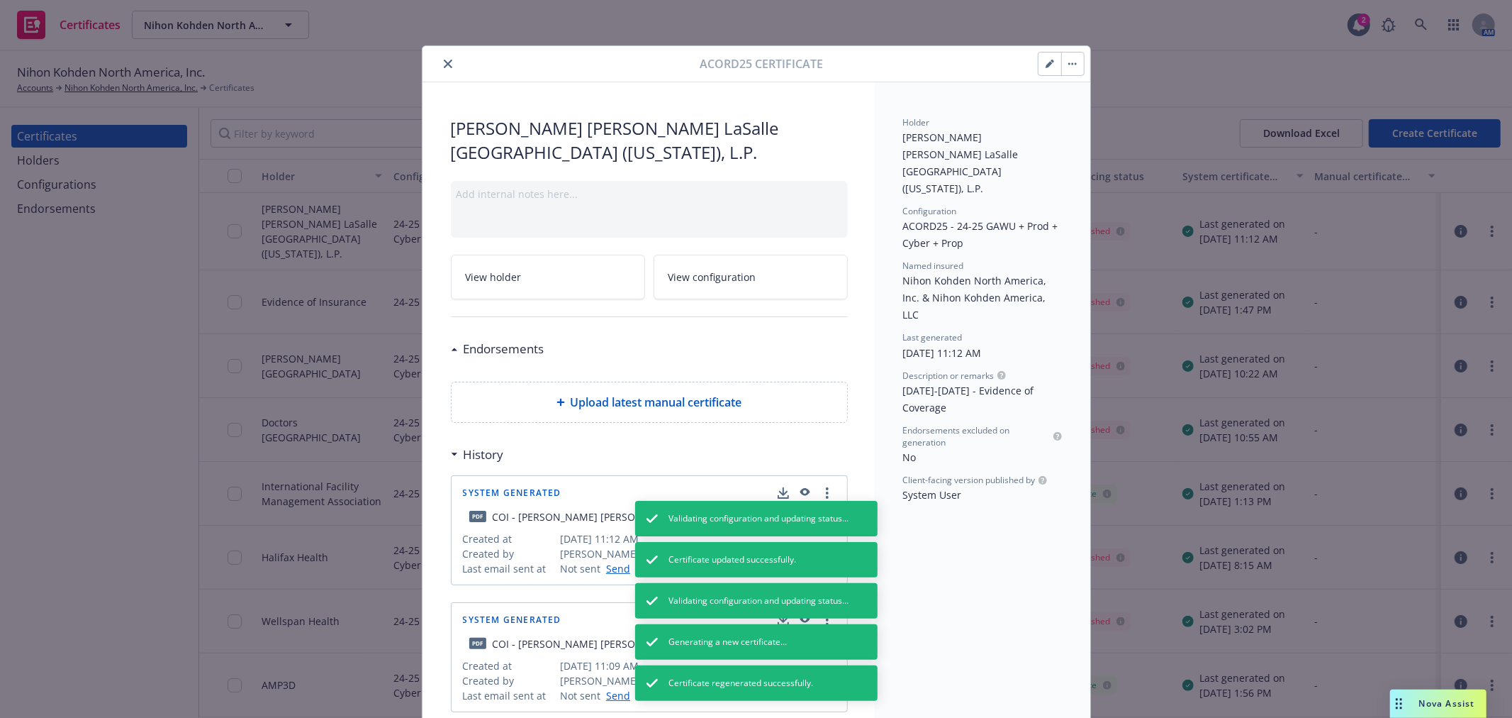
click at [449, 62] on button "close" at bounding box center [448, 63] width 17 height 17
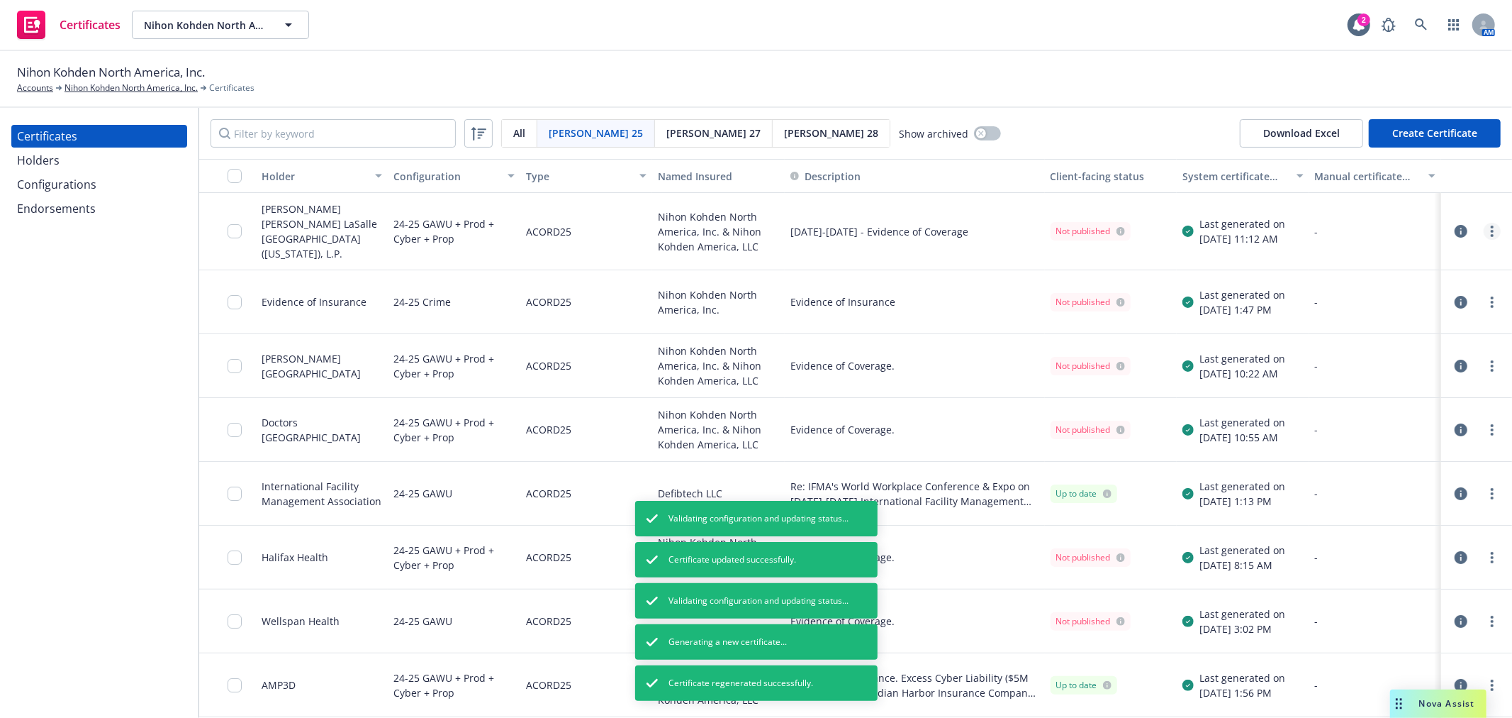
click at [1485, 223] on link "more" at bounding box center [1492, 231] width 17 height 17
click at [1387, 424] on link "Download uneditable generated certificate" at bounding box center [1375, 424] width 227 height 28
